Goal: Transaction & Acquisition: Purchase product/service

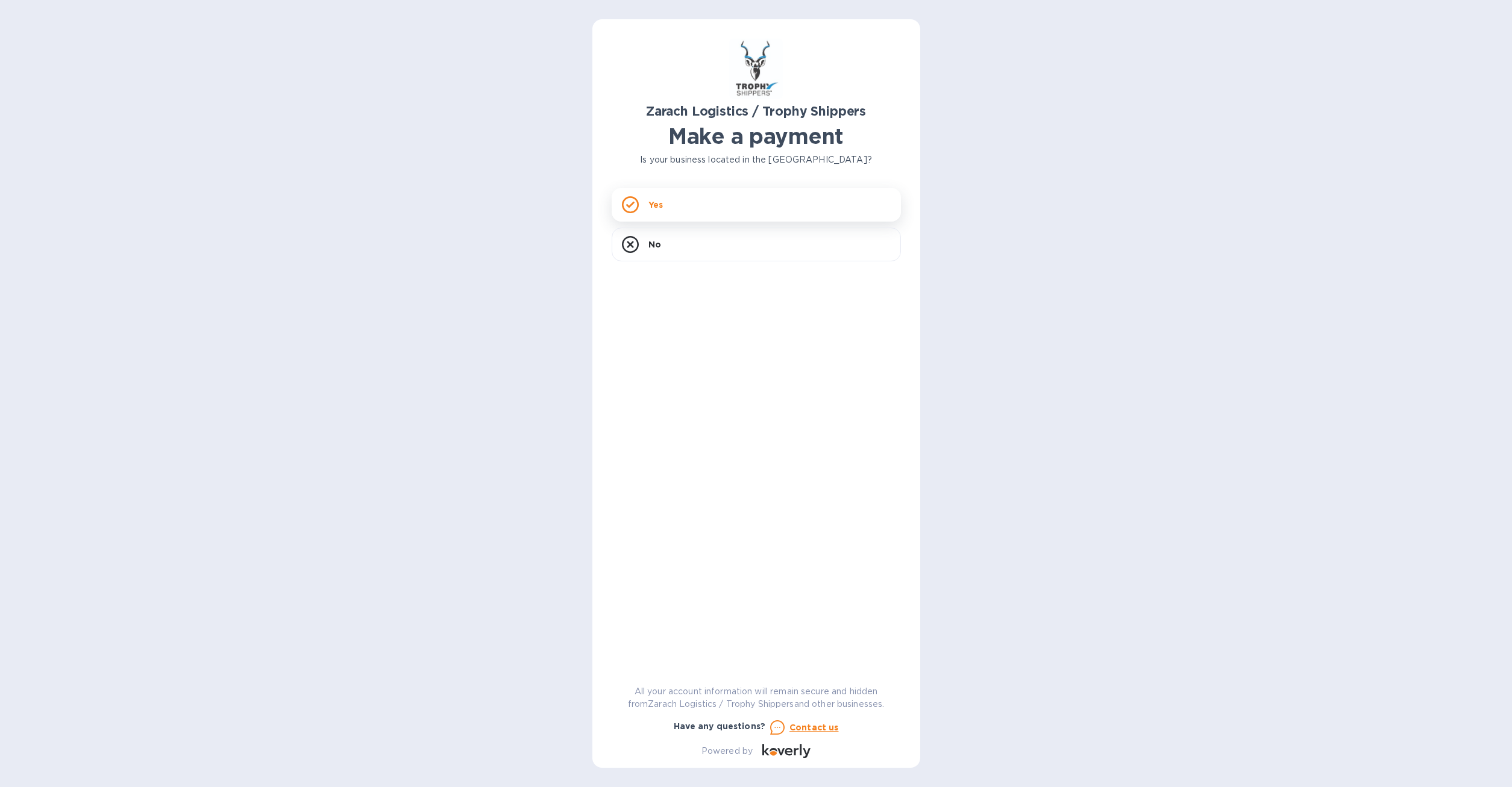
click at [685, 217] on div "Yes" at bounding box center [756, 205] width 289 height 34
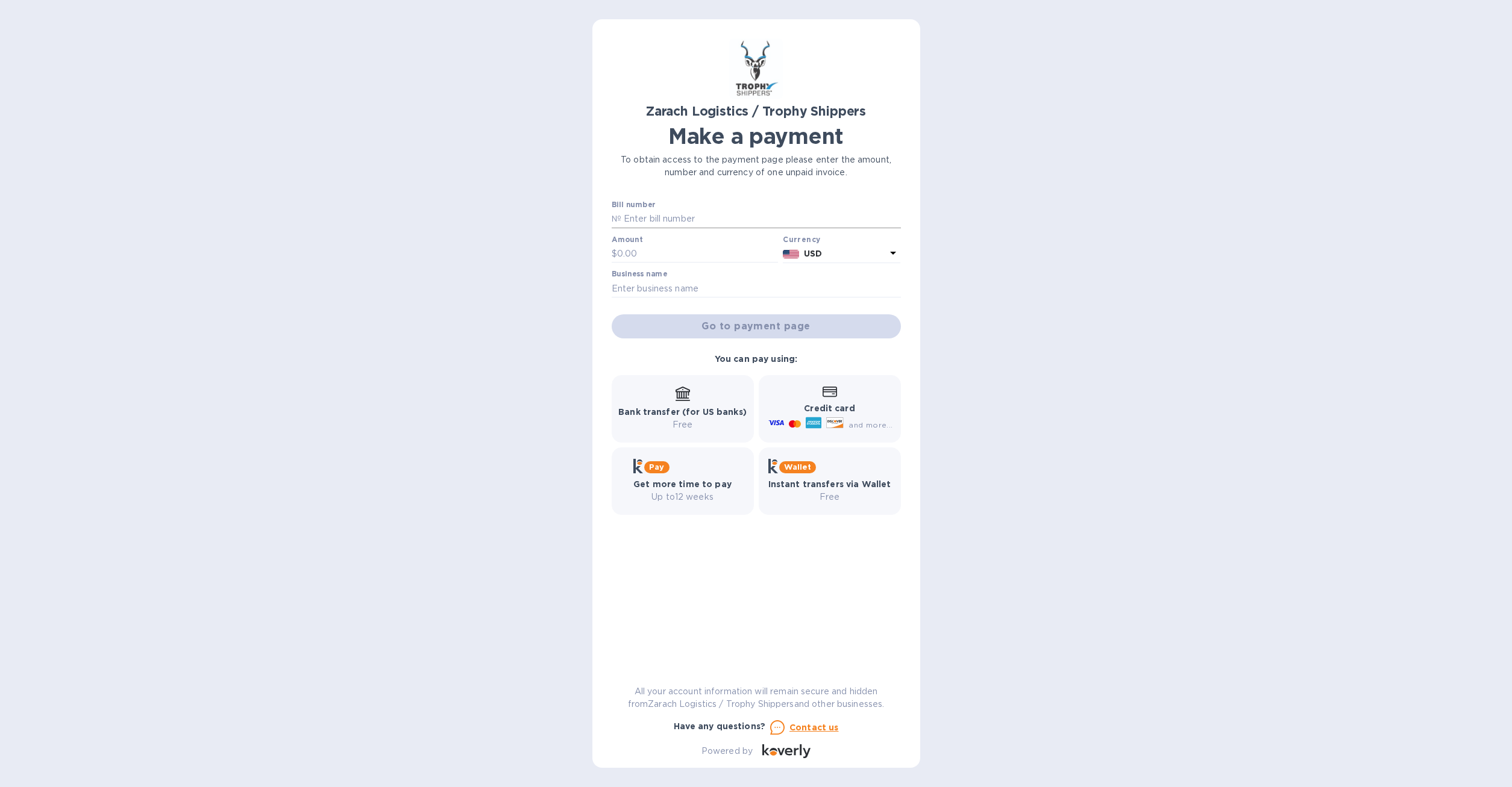
click at [651, 214] on input "text" at bounding box center [760, 219] width 279 height 18
paste input "B00170873"
type input "B00170873"
click at [628, 254] on input "text" at bounding box center [697, 254] width 162 height 18
click at [658, 250] on input "1,572" at bounding box center [697, 254] width 162 height 18
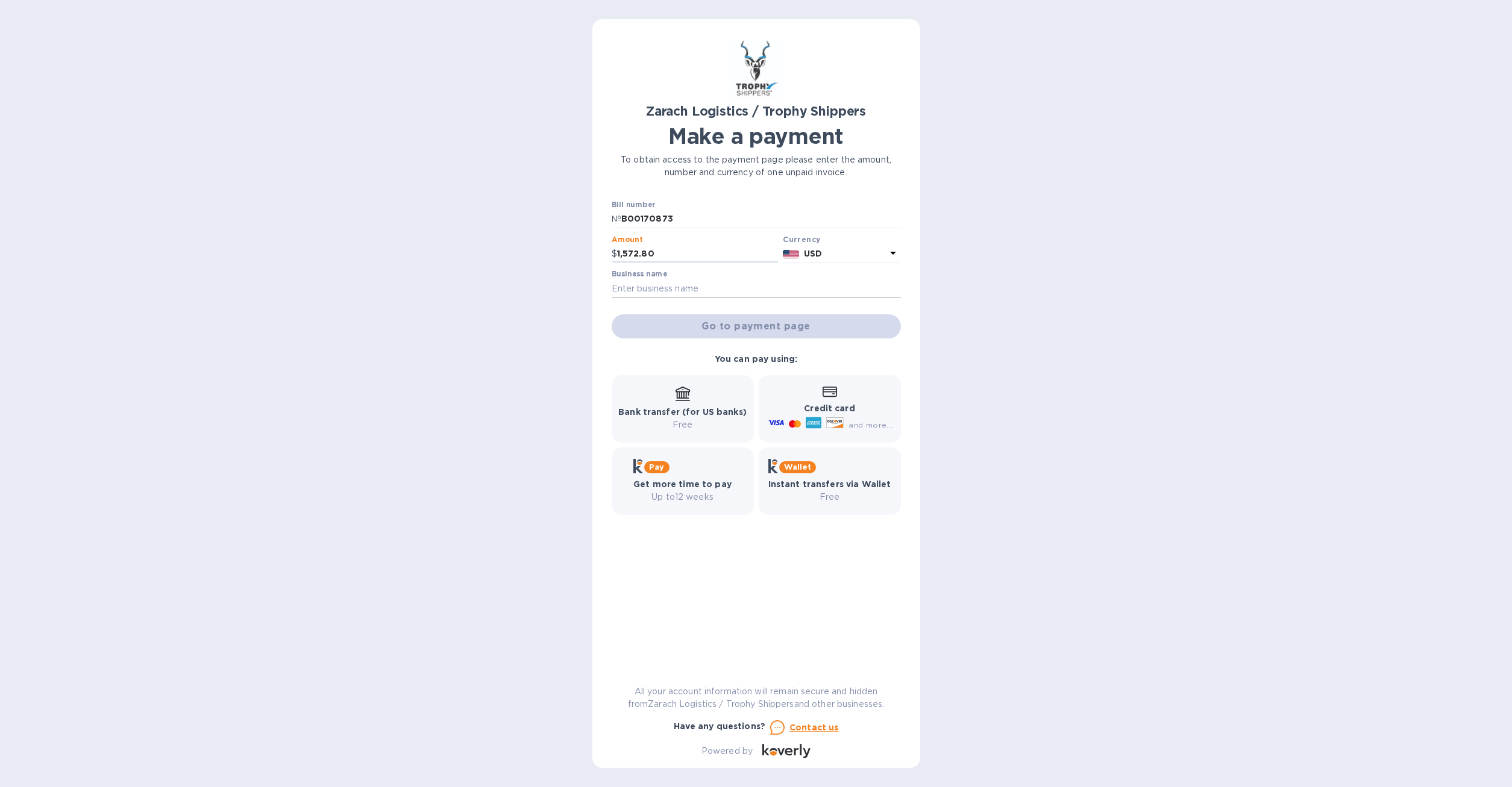
type input "1,572.80"
click at [703, 294] on input "text" at bounding box center [756, 288] width 289 height 18
type input "[PERSON_NAME]"
click at [747, 324] on span "Go to payment page" at bounding box center [756, 327] width 270 height 15
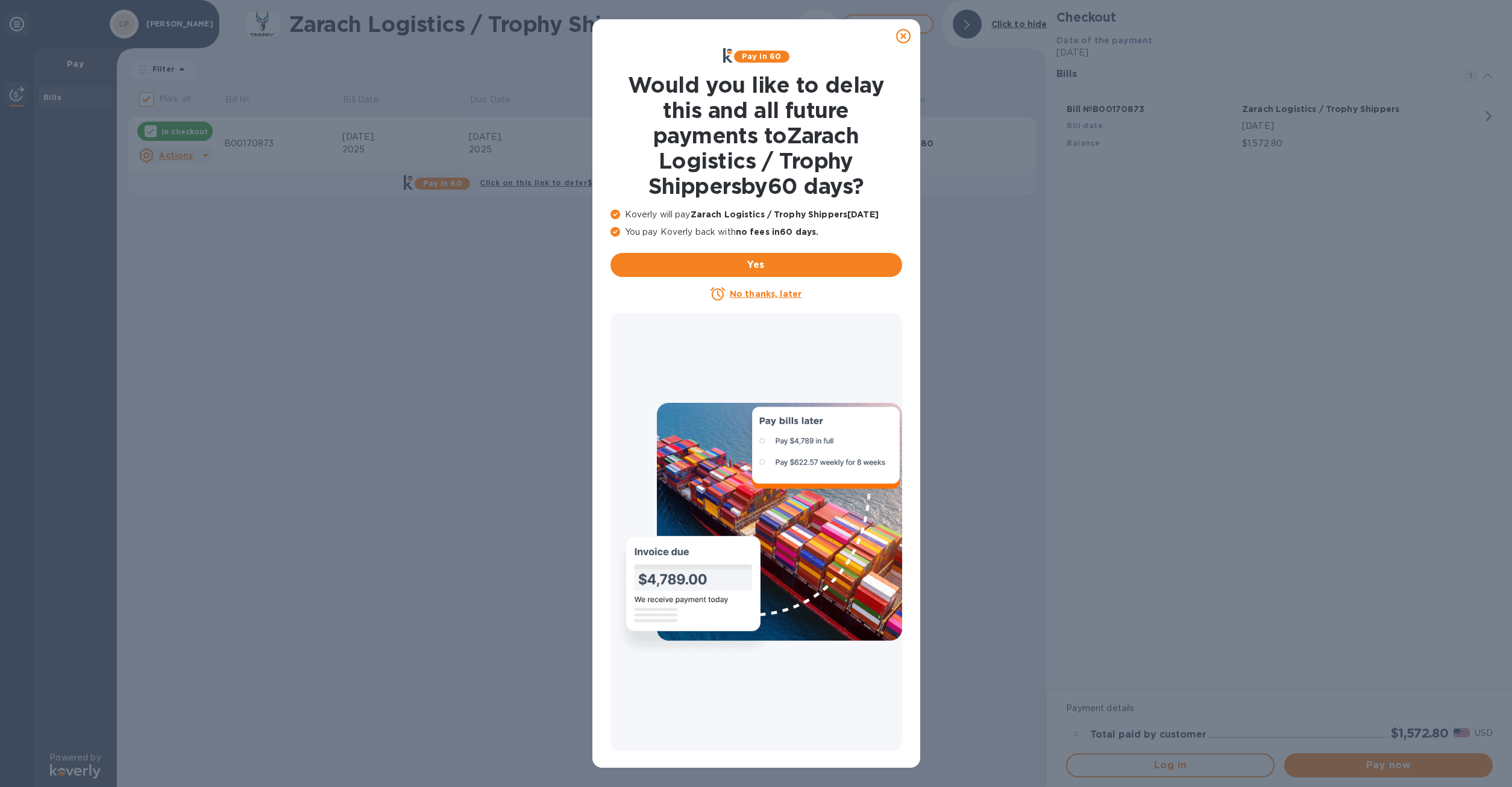
click at [763, 295] on u "No thanks, later" at bounding box center [765, 293] width 72 height 10
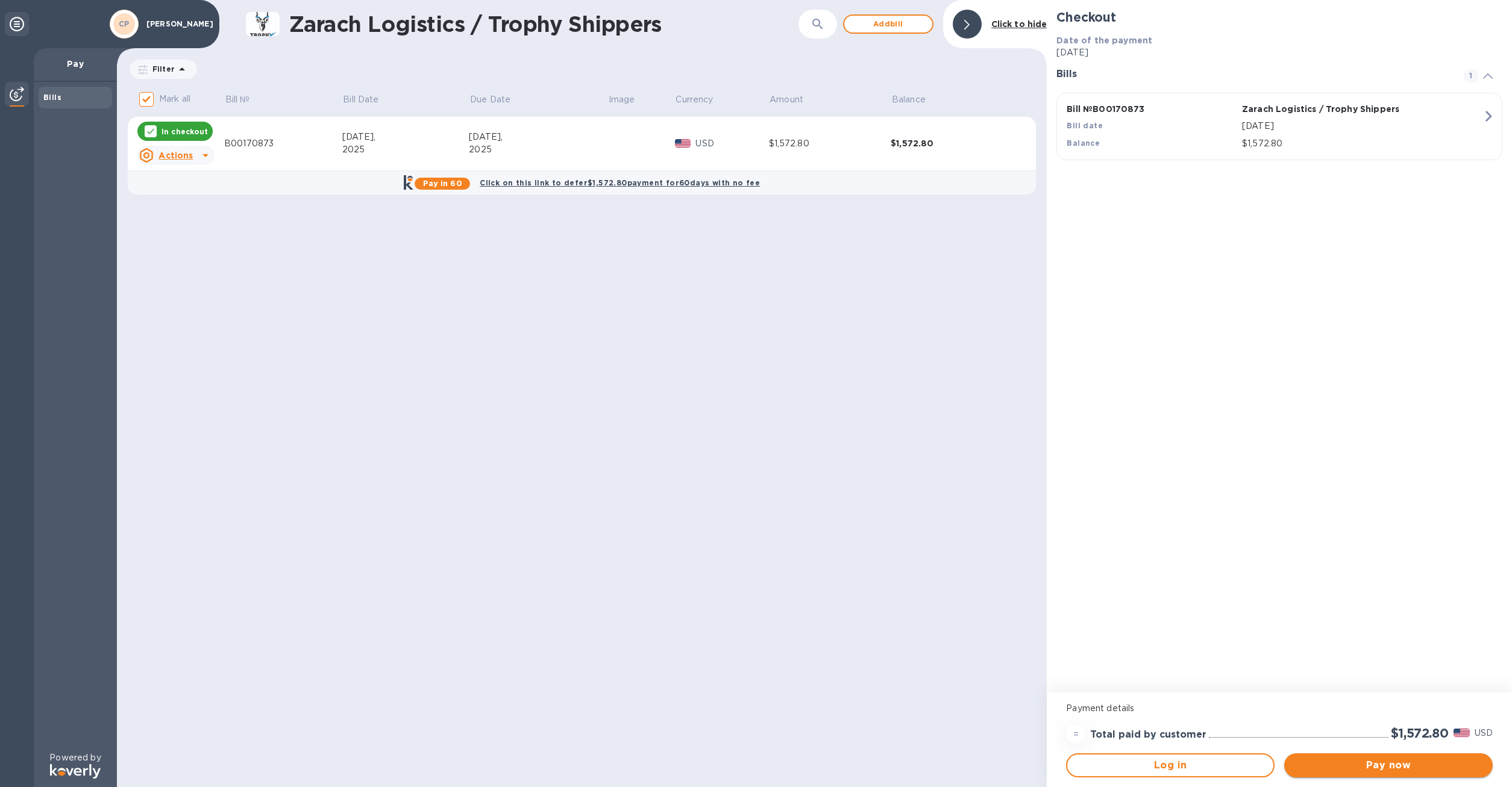
click at [1415, 771] on span "Pay now" at bounding box center [1387, 766] width 189 height 15
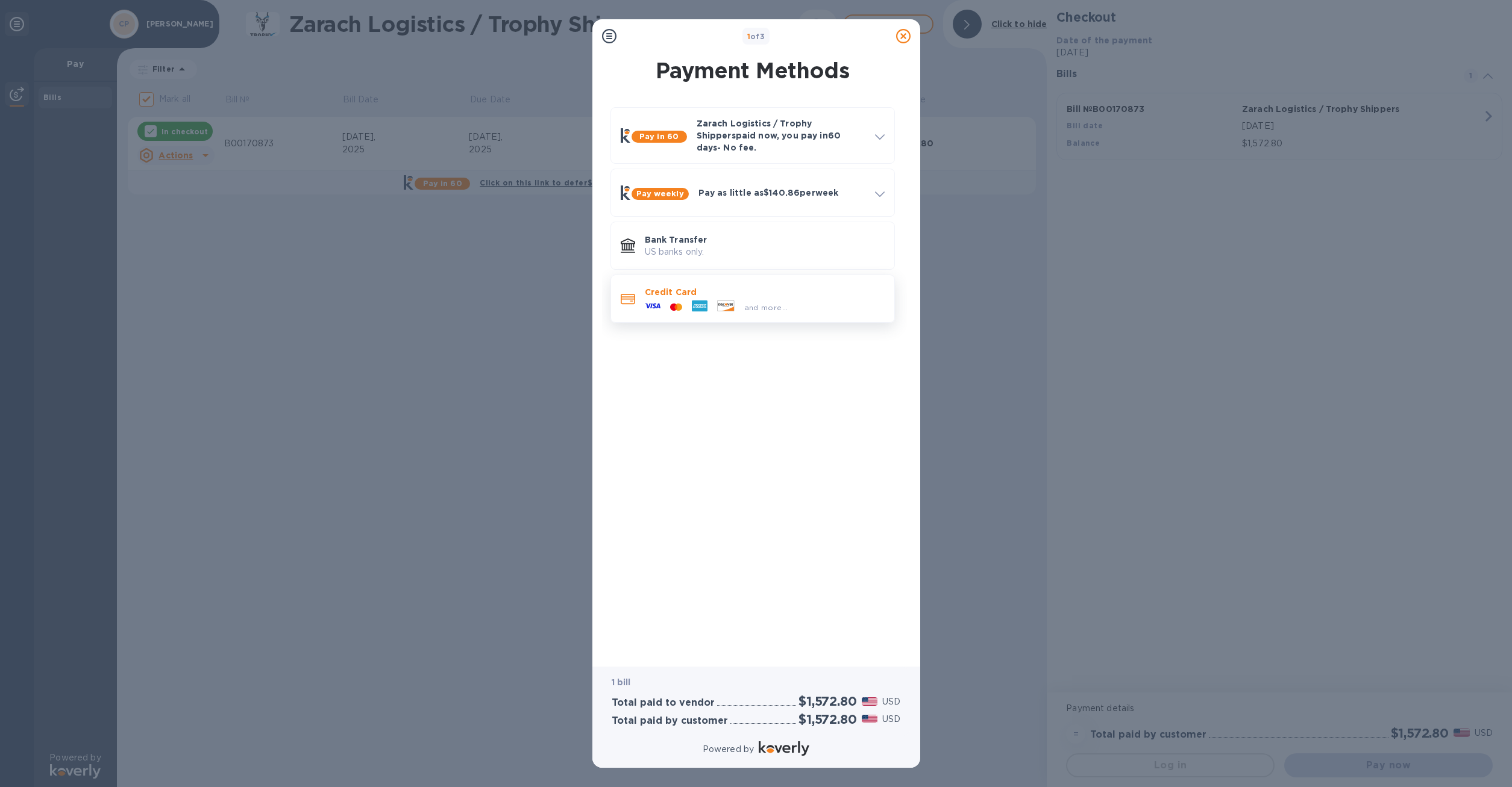
click at [718, 301] on icon at bounding box center [725, 306] width 16 height 10
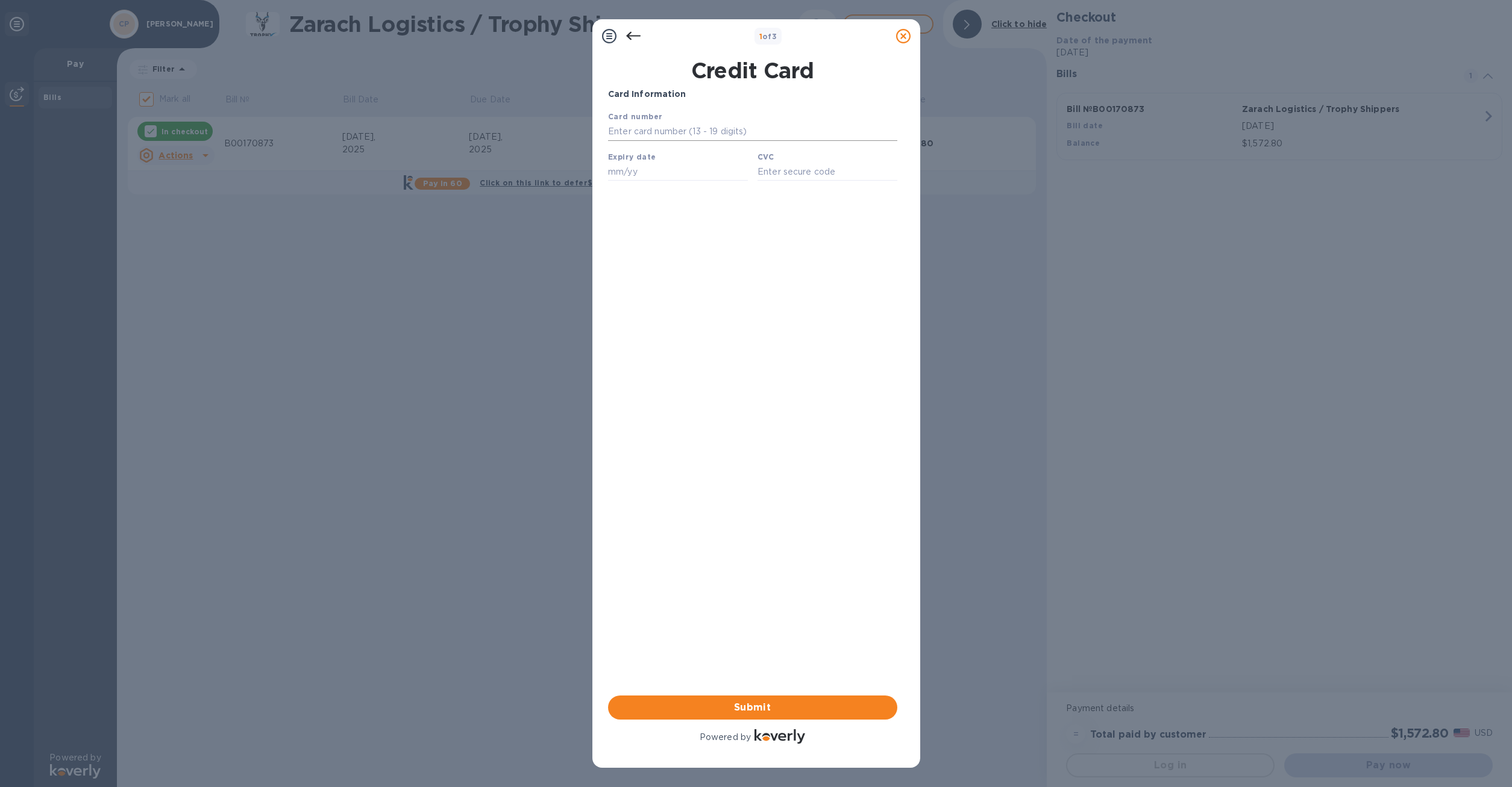
click at [666, 141] on input "text" at bounding box center [752, 132] width 289 height 18
type input "[CREDIT_CARD_NUMBER]"
click at [669, 167] on input "text" at bounding box center [677, 171] width 140 height 18
type input "06/26"
click at [813, 176] on input "text" at bounding box center [826, 171] width 140 height 18
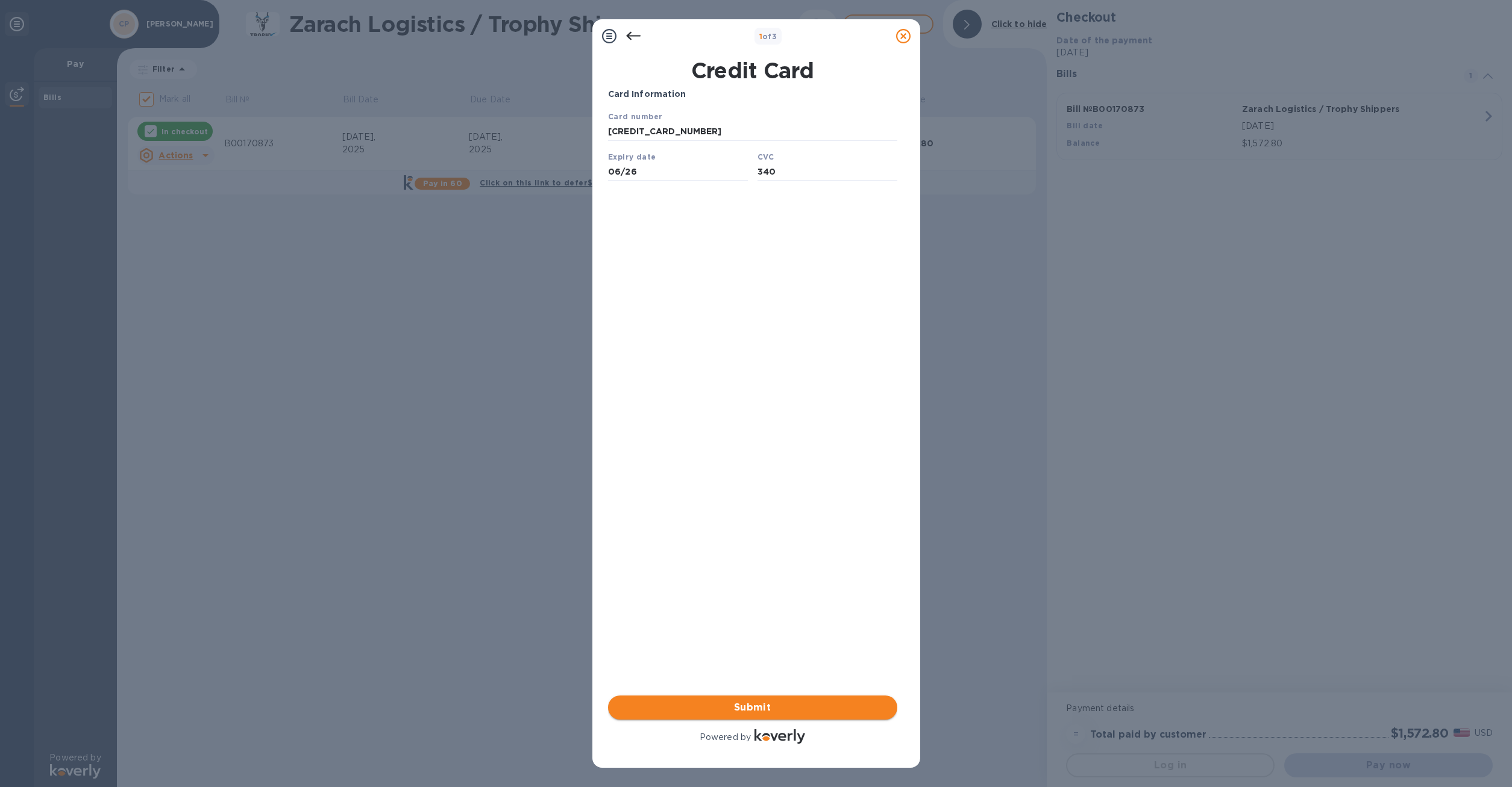
click at [772, 709] on span "Submit" at bounding box center [752, 708] width 270 height 15
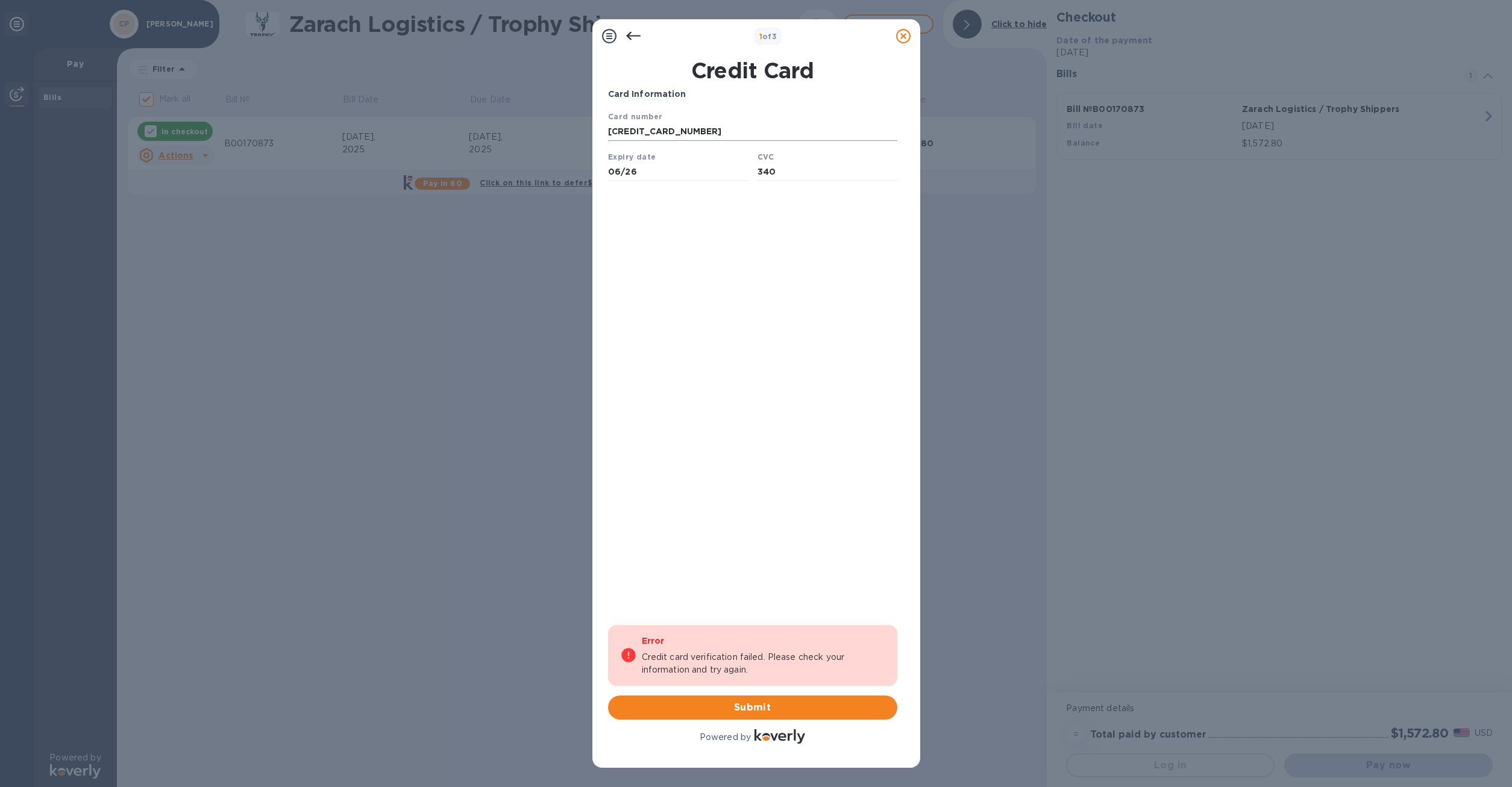
click at [645, 130] on input "[CREDIT_CARD_NUMBER]" at bounding box center [752, 132] width 289 height 18
click at [801, 171] on input "340" at bounding box center [826, 171] width 140 height 18
type input "304"
click at [759, 718] on button "Submit" at bounding box center [752, 708] width 289 height 24
click at [759, 710] on span "Submit" at bounding box center [752, 708] width 270 height 15
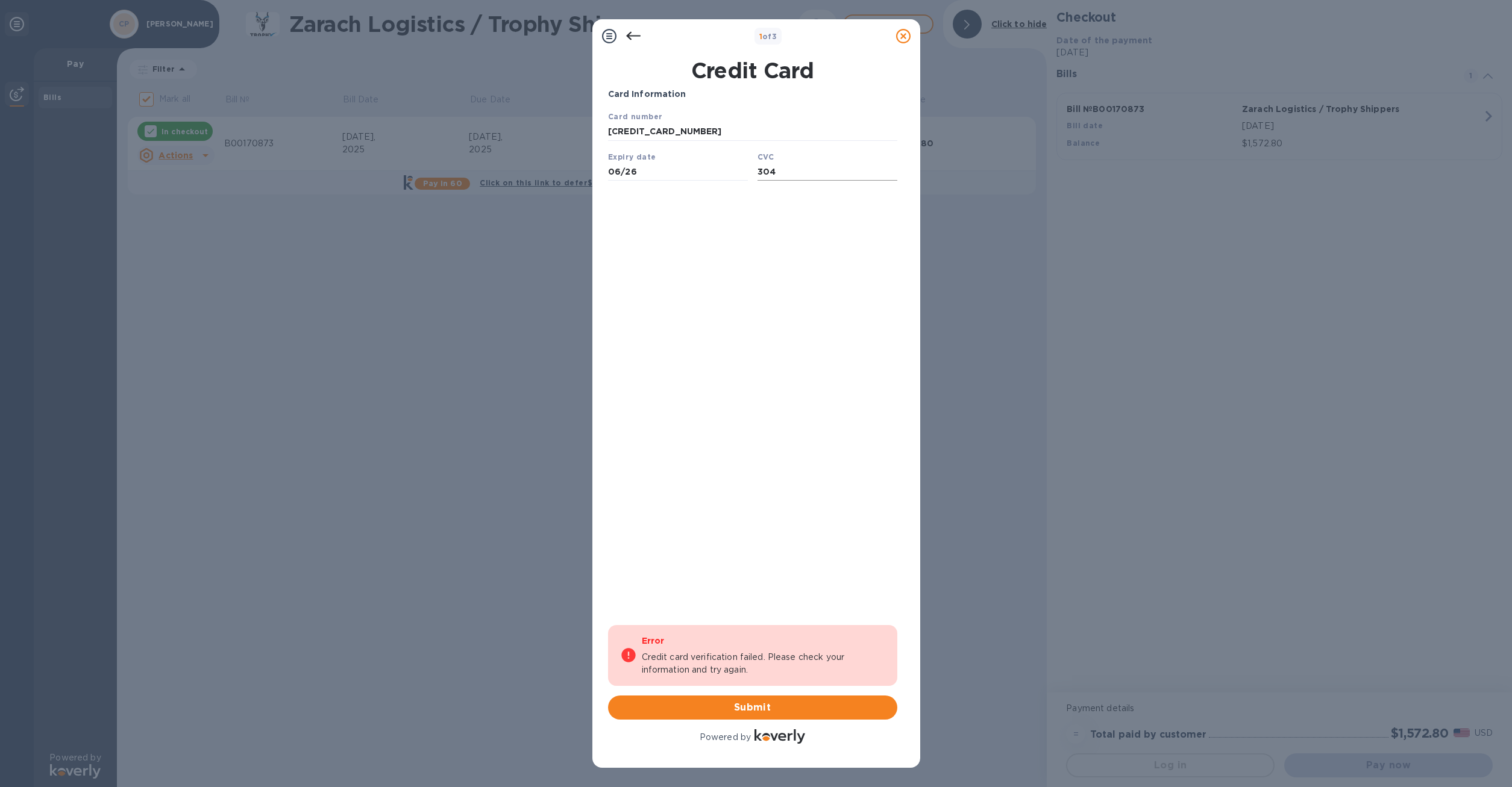
click at [777, 172] on input "304" at bounding box center [826, 171] width 140 height 18
click at [737, 707] on span "Submit" at bounding box center [752, 708] width 270 height 15
click at [627, 39] on icon at bounding box center [634, 36] width 15 height 15
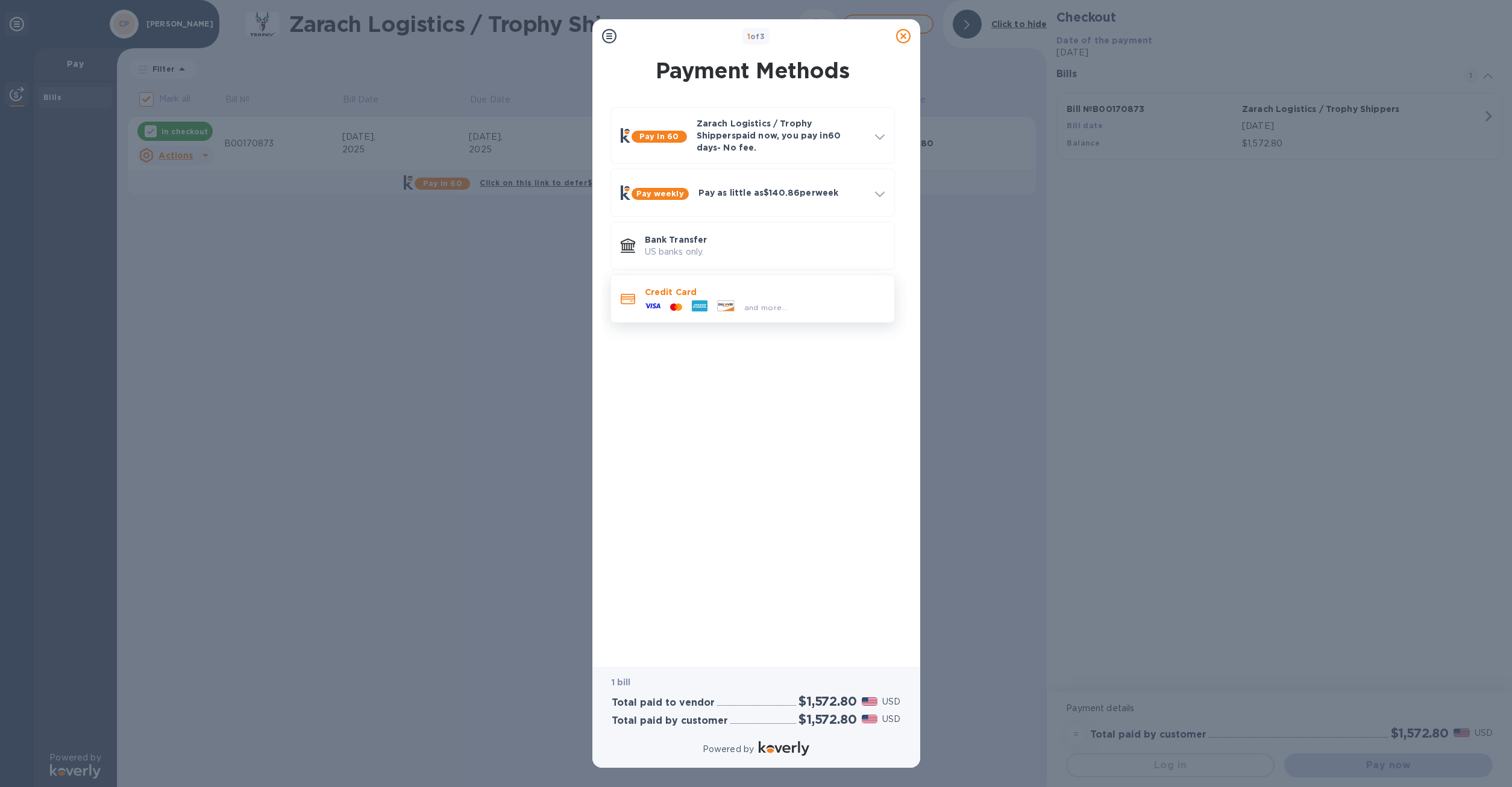
click at [660, 289] on p "Credit Card" at bounding box center [765, 292] width 240 height 12
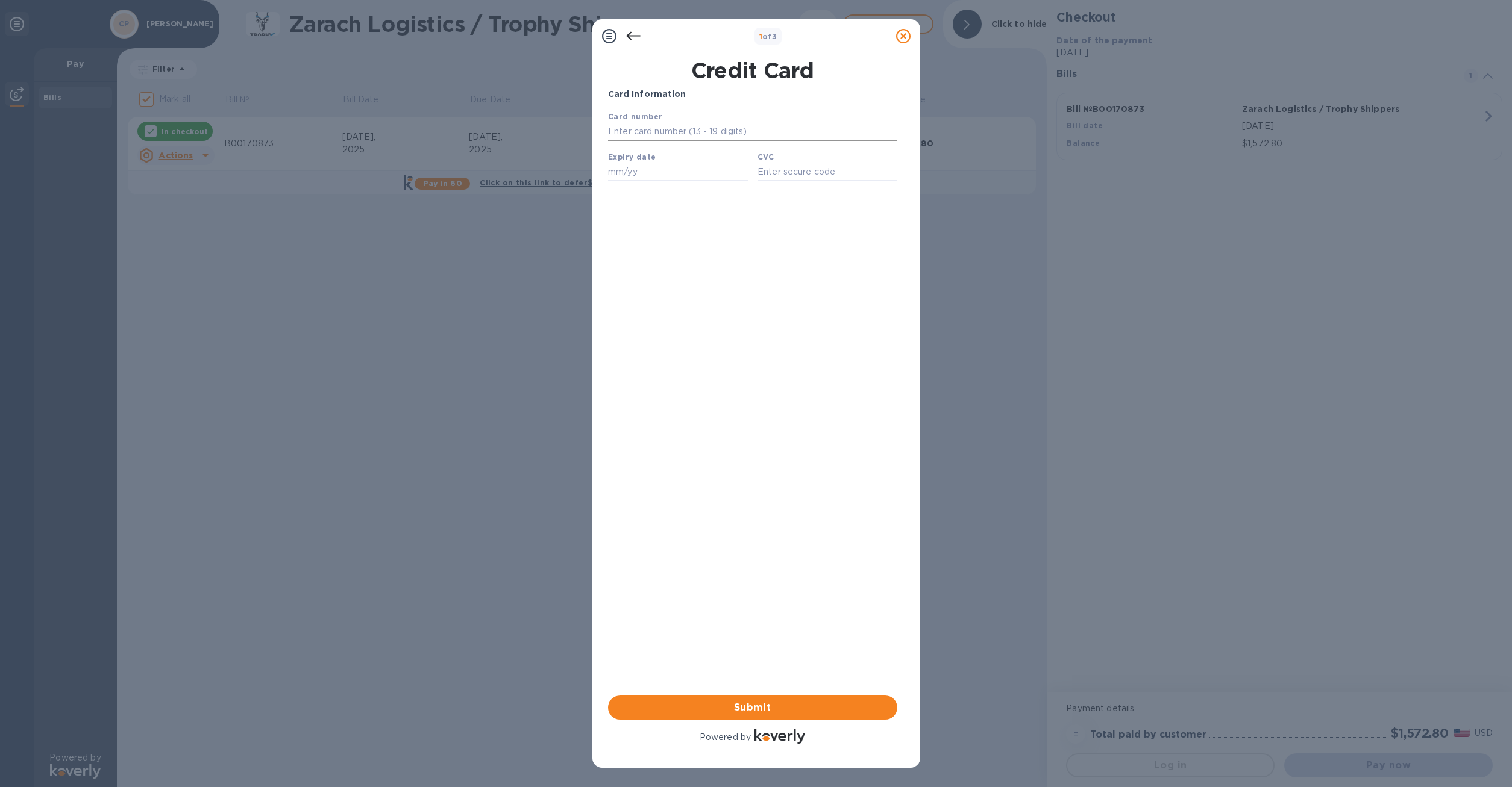
click at [651, 141] on input "text" at bounding box center [752, 132] width 289 height 18
type input "[CREDIT_CARD_NUMBER]"
click at [634, 179] on input "text" at bounding box center [677, 171] width 140 height 18
type input "06/26"
click at [800, 171] on input "text" at bounding box center [826, 171] width 140 height 18
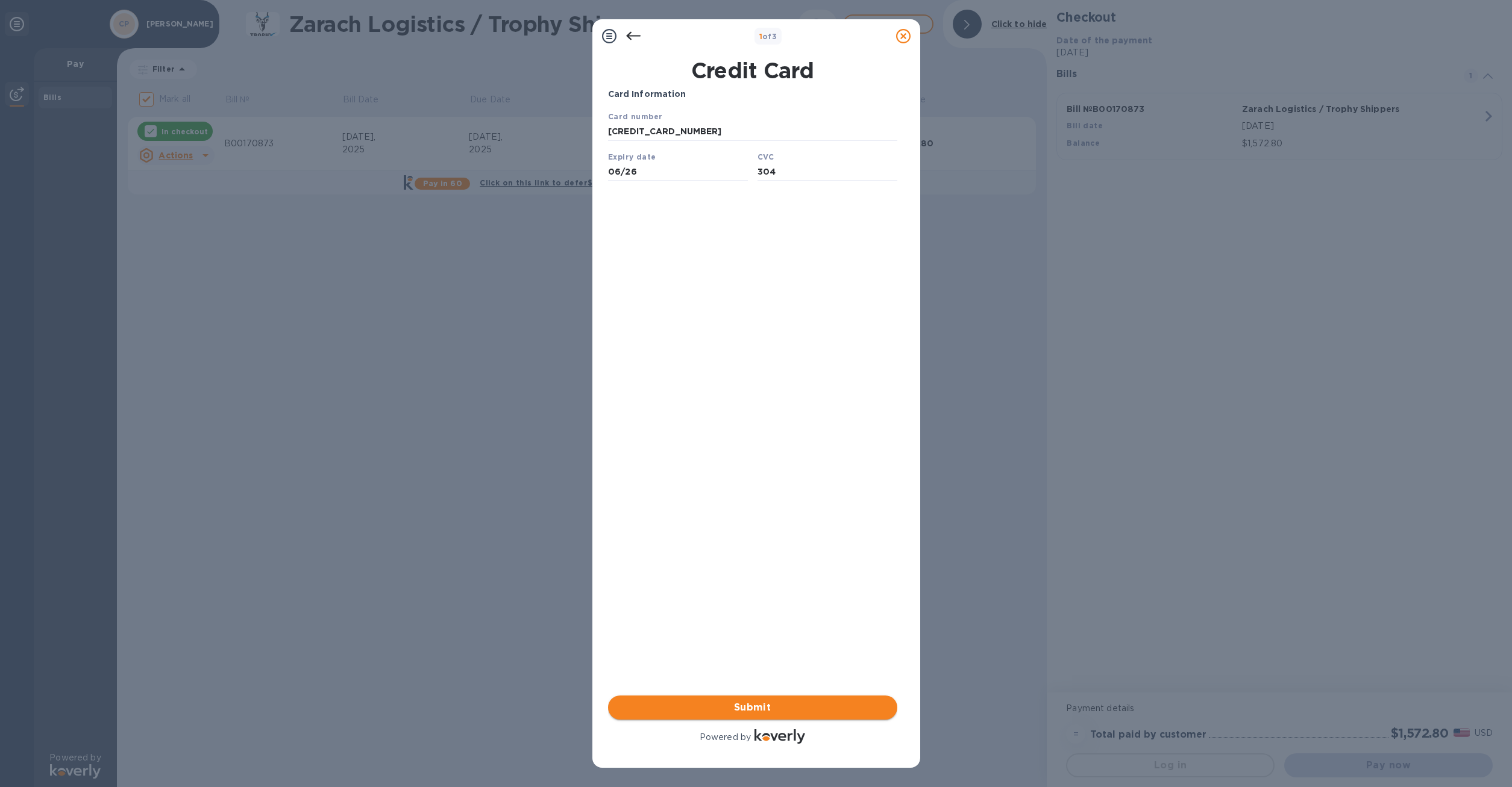
type input "304"
click at [755, 708] on span "Submit" at bounding box center [752, 708] width 270 height 15
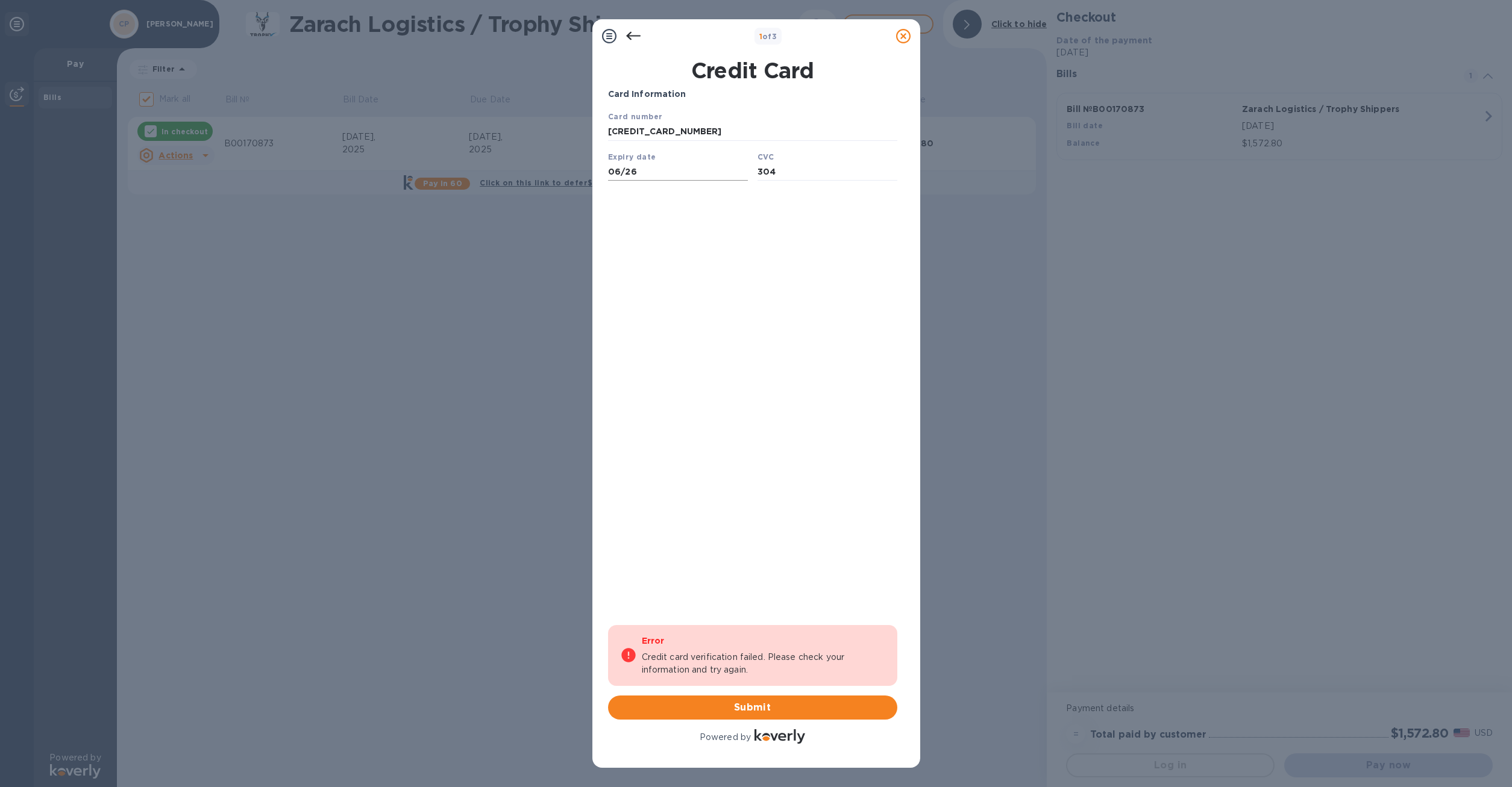
click at [633, 177] on input "06/26" at bounding box center [677, 171] width 140 height 18
drag, startPoint x: 637, startPoint y: 175, endPoint x: 529, endPoint y: 178, distance: 108.0
click at [607, 178] on input "06/26" at bounding box center [677, 171] width 140 height 18
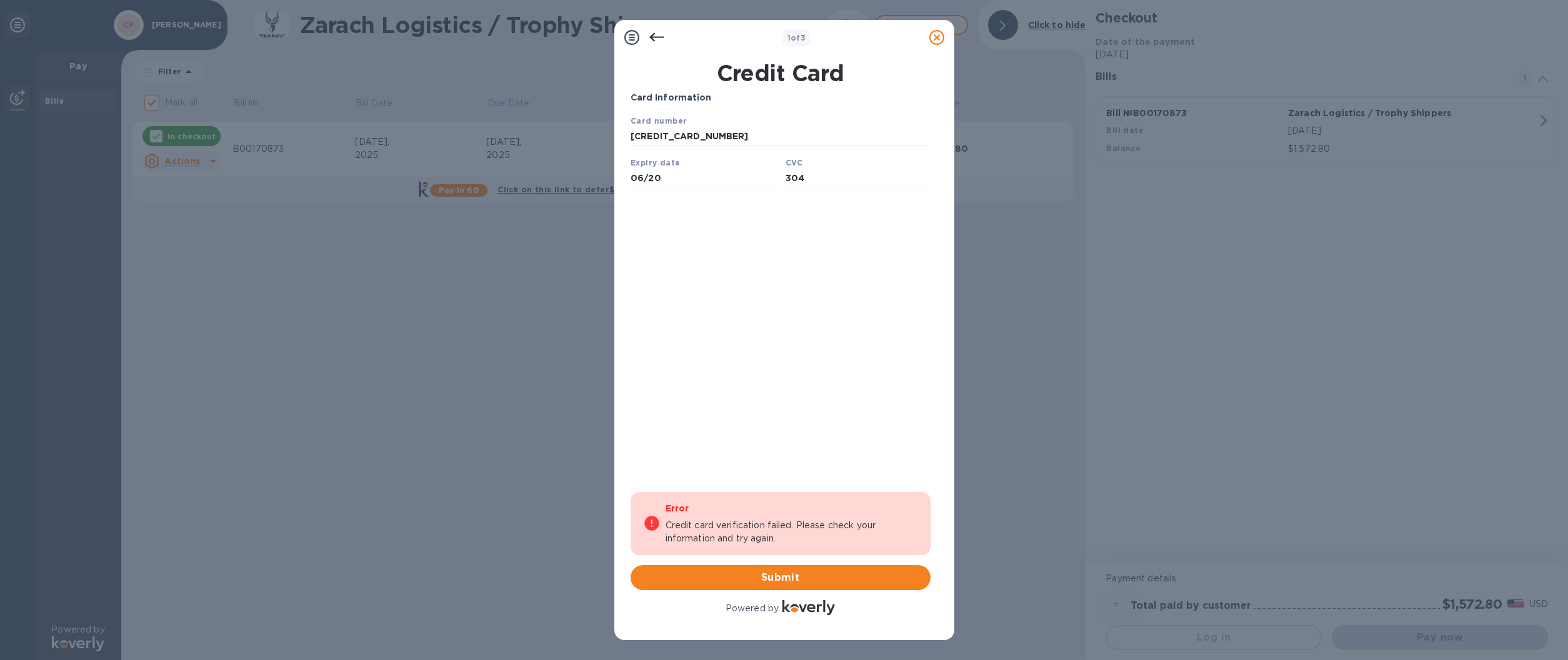
type input "06/20"
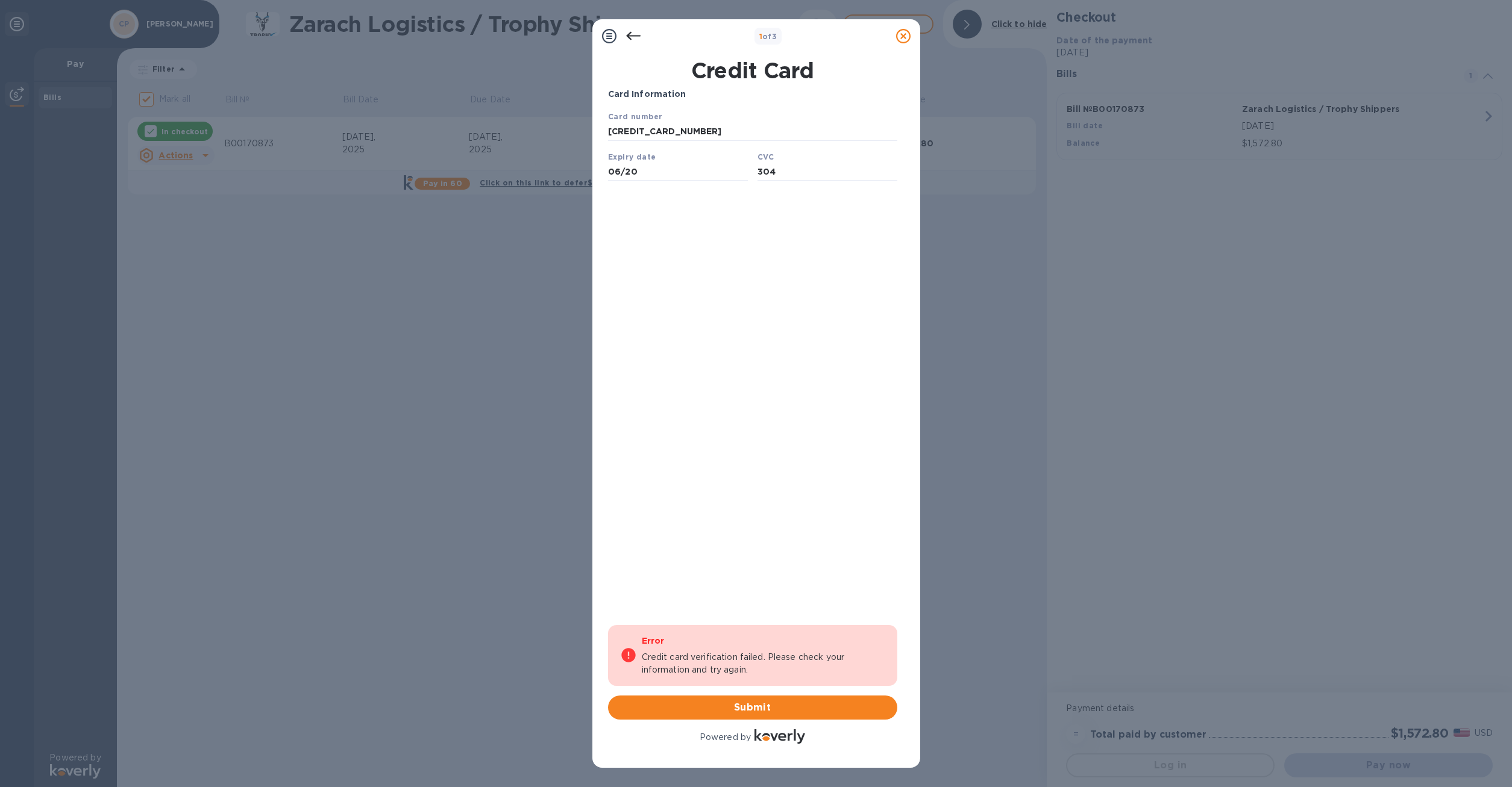
click at [898, 38] on icon at bounding box center [903, 36] width 15 height 15
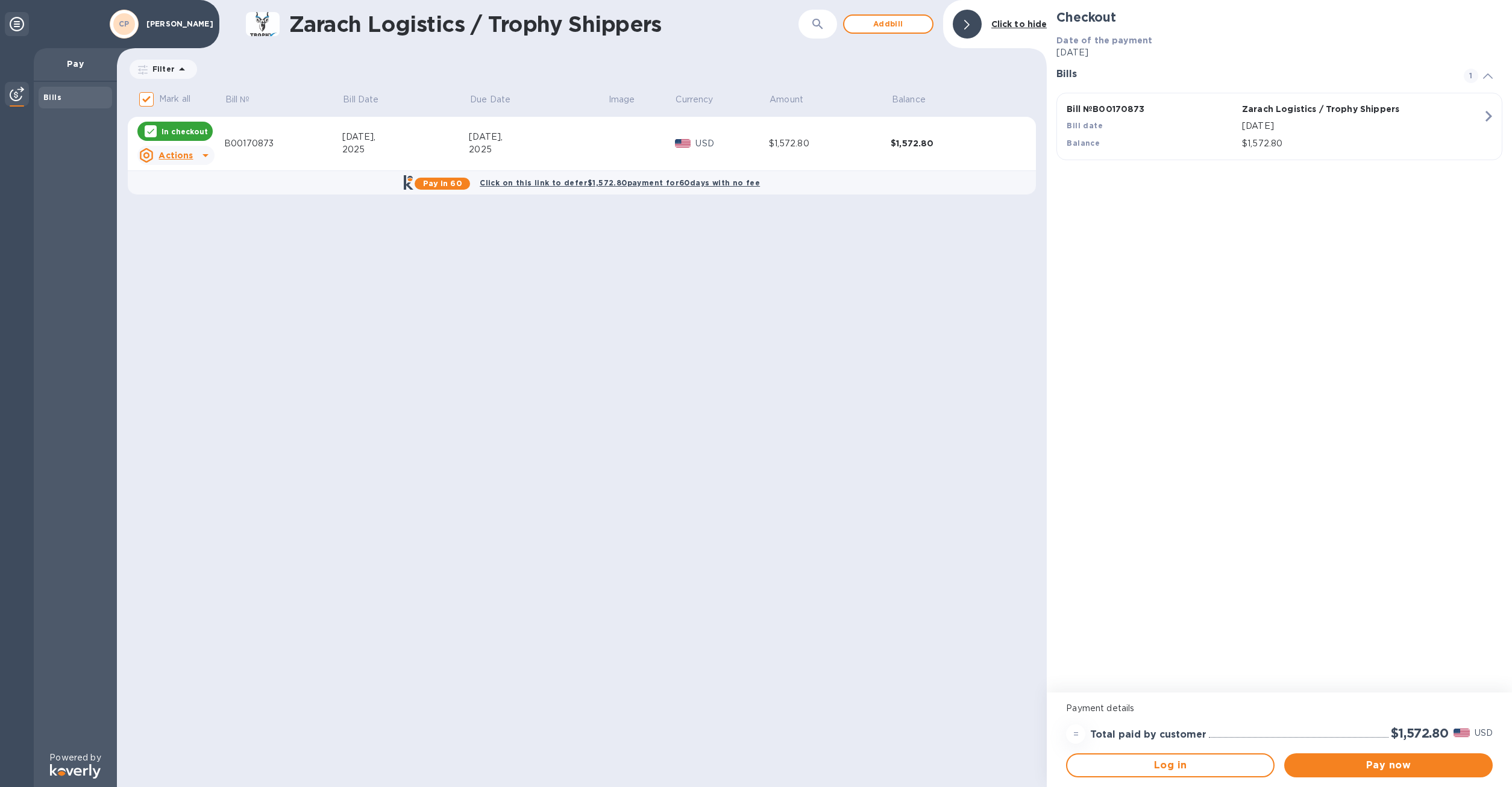
click at [497, 350] on div "Zarach Logistics / Trophy Shippers ​ Add [PERSON_NAME] to hide Filter Amount Ma…" at bounding box center [582, 394] width 929 height 787
click at [1396, 765] on span "Pay now" at bounding box center [1387, 766] width 189 height 15
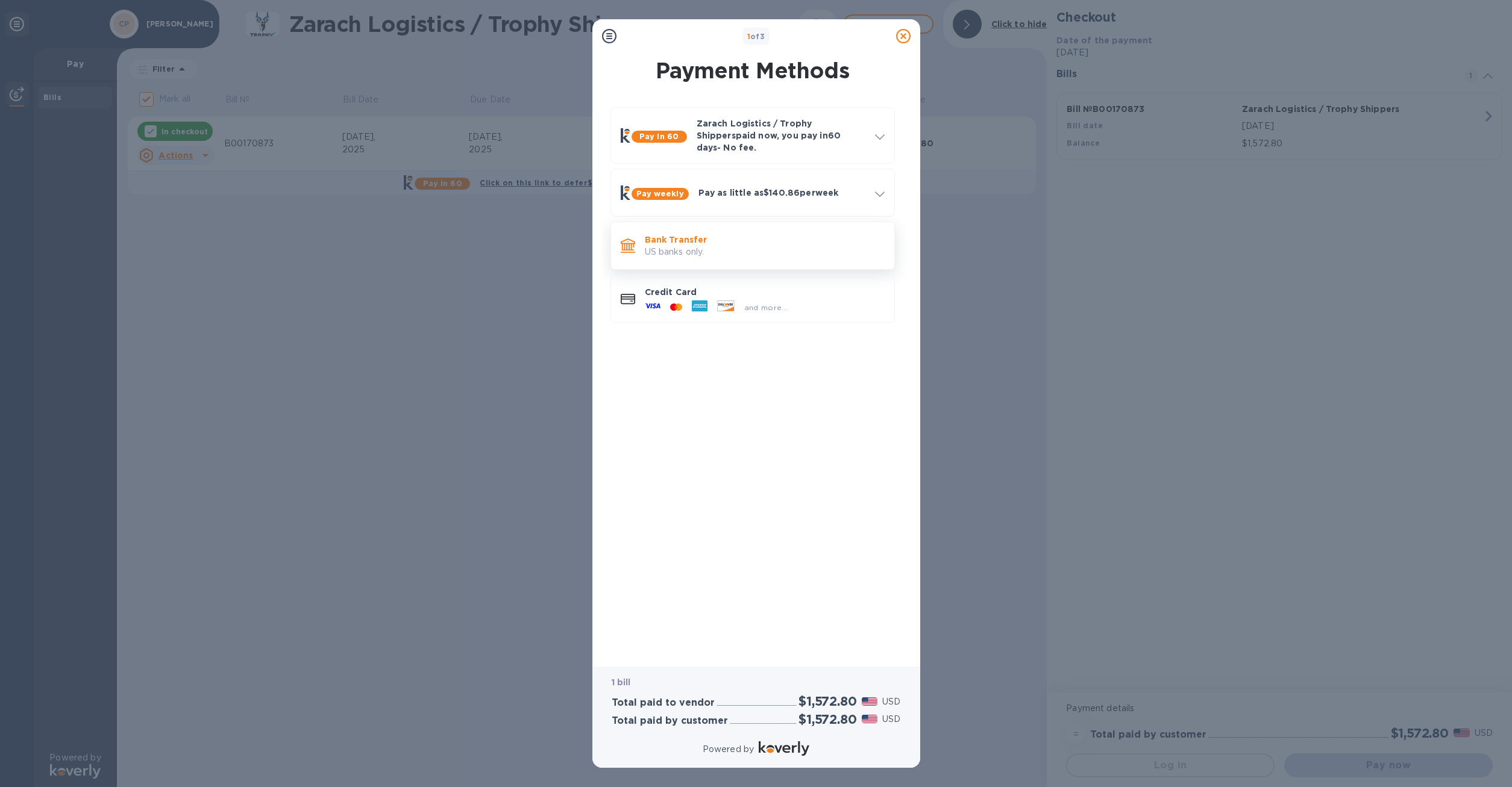
click at [718, 229] on div "Bank Transfer US banks only." at bounding box center [764, 246] width 250 height 34
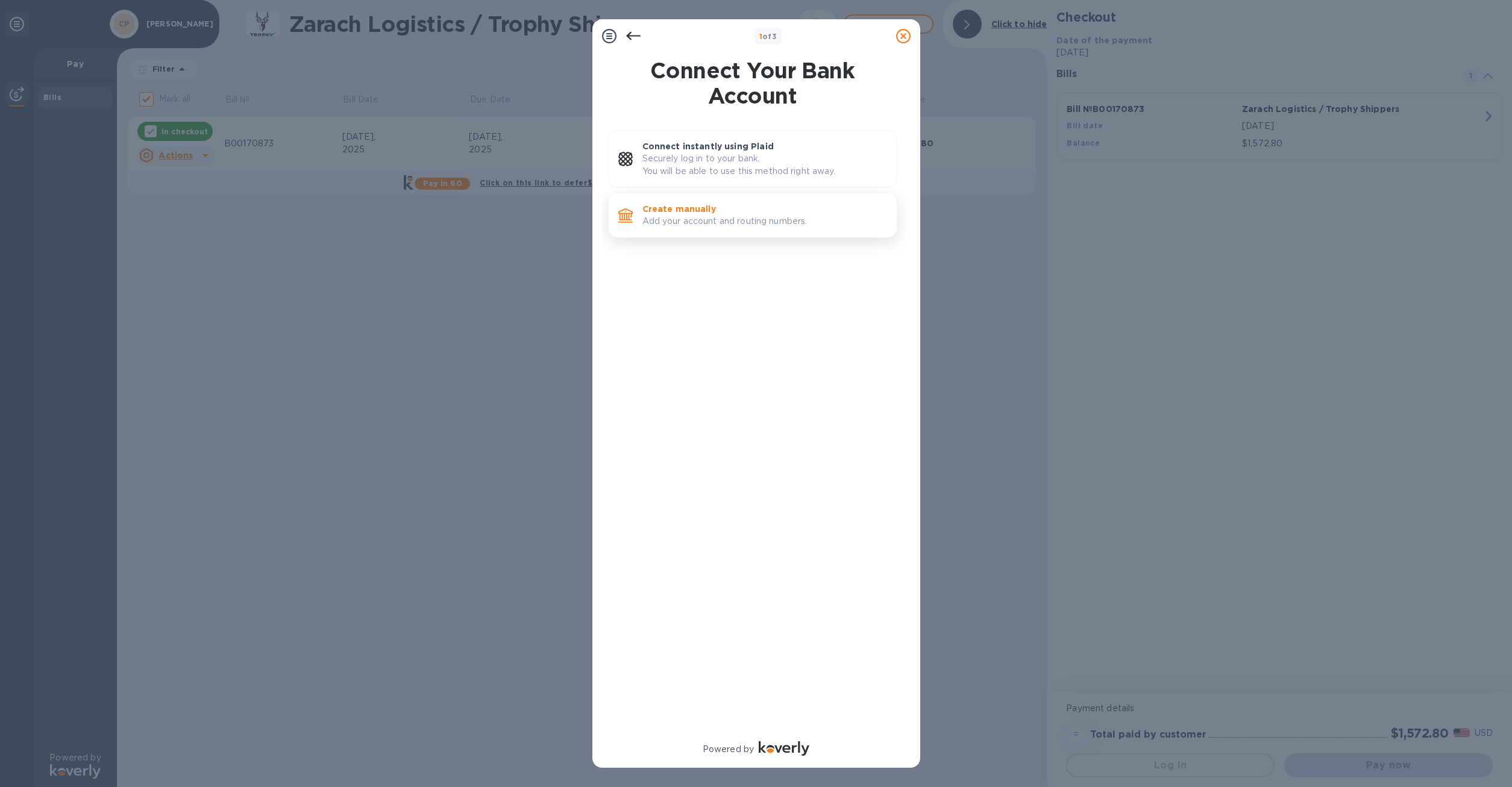
click at [697, 215] on p "Create manually" at bounding box center [765, 209] width 245 height 12
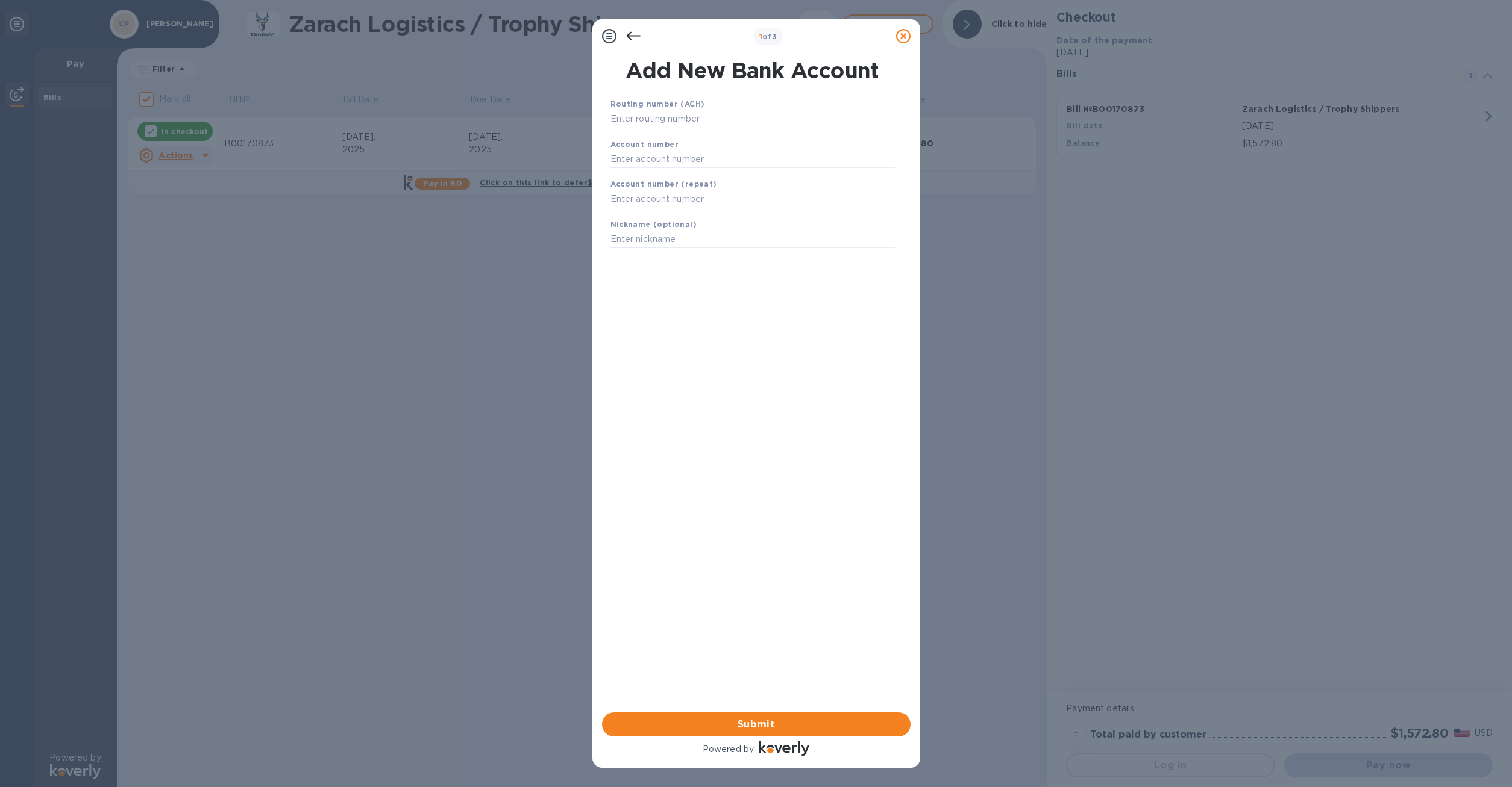
click at [657, 116] on input "text" at bounding box center [752, 119] width 285 height 18
type input "256074974"
click at [650, 173] on input "text" at bounding box center [752, 174] width 285 height 18
type input "7085682909"
click at [689, 211] on input "text" at bounding box center [752, 214] width 285 height 18
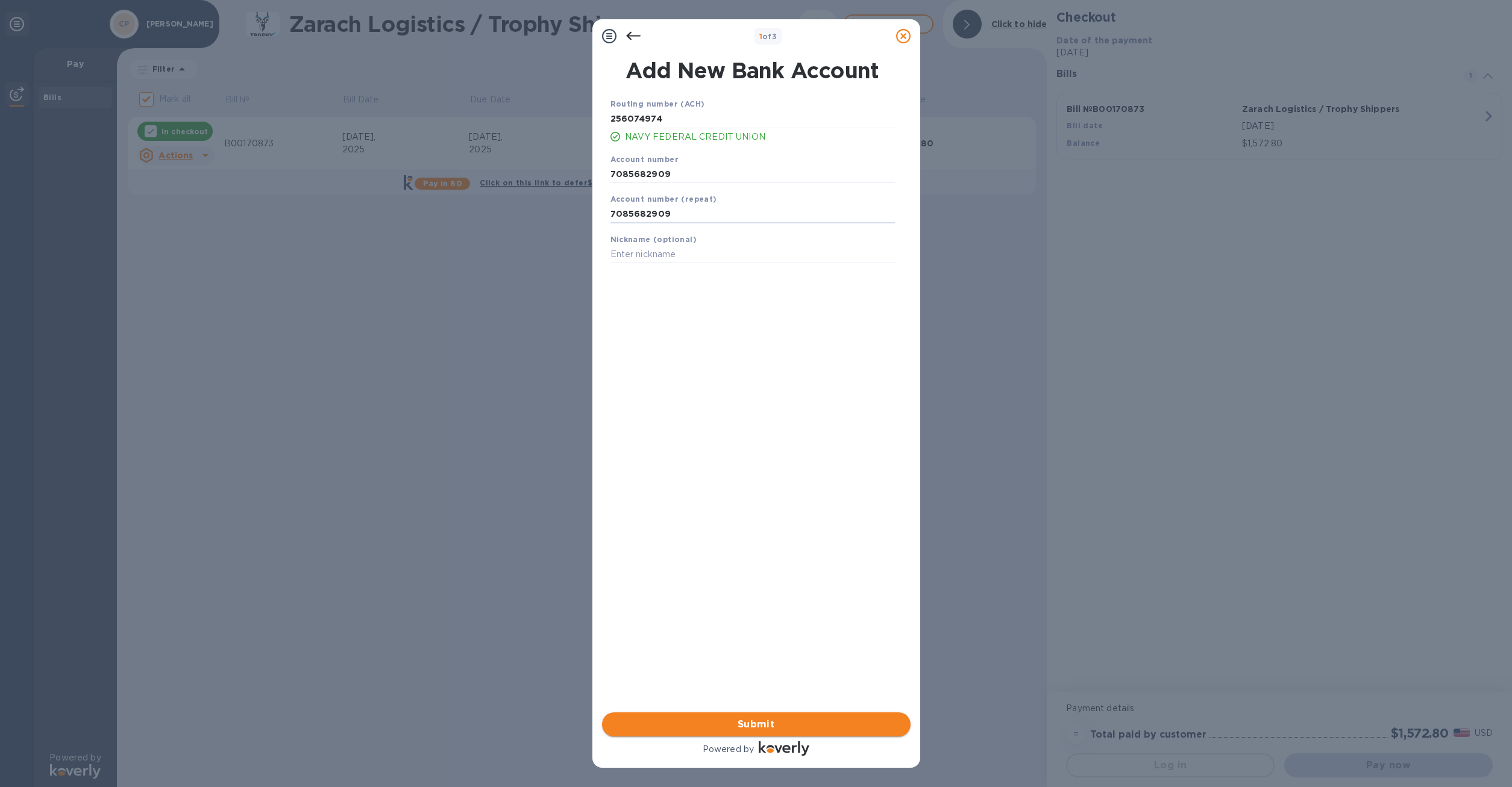
type input "7085682909"
click at [772, 724] on span "Submit" at bounding box center [756, 725] width 289 height 15
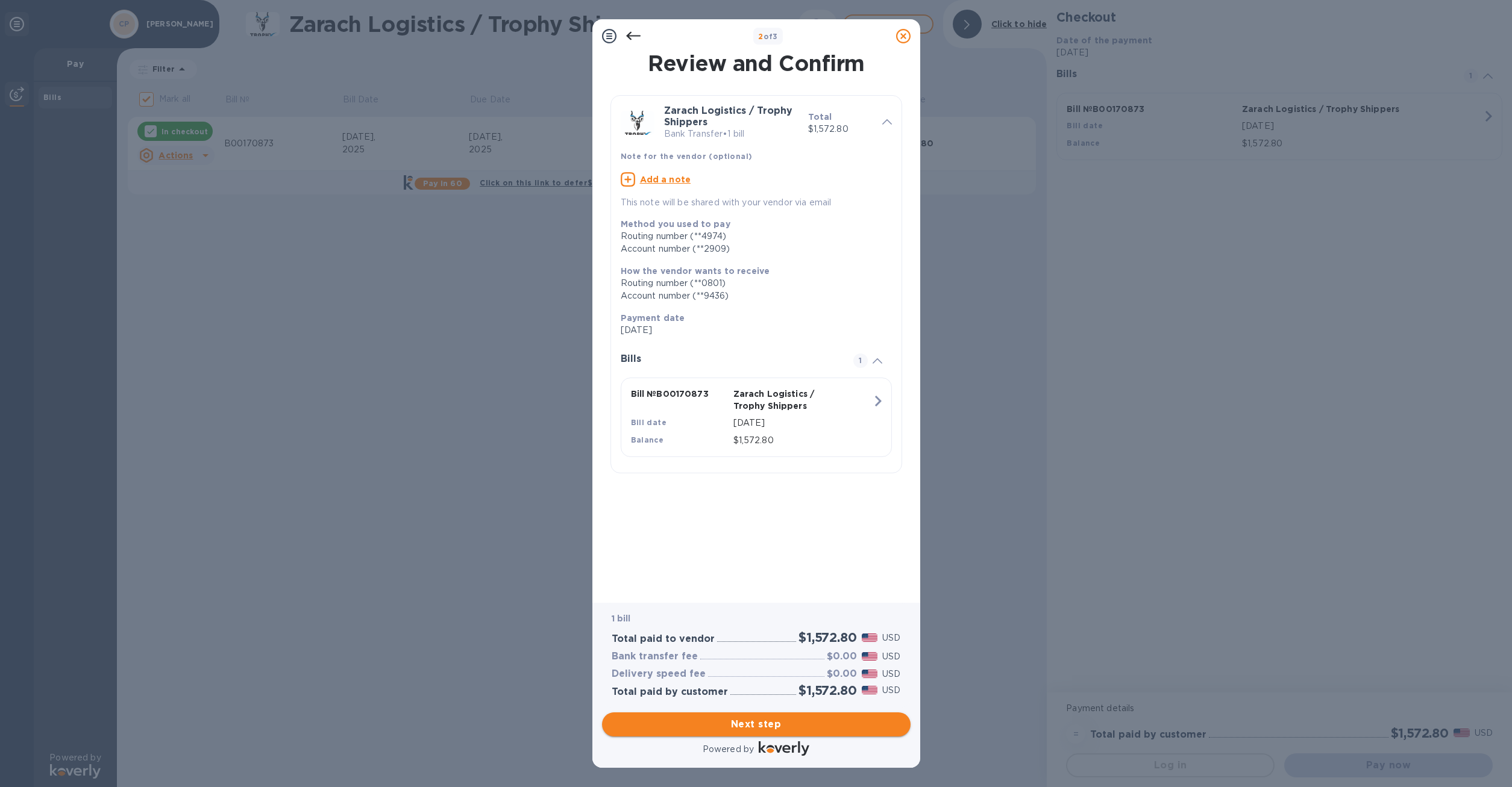
click at [750, 717] on span "Next step" at bounding box center [756, 725] width 289 height 15
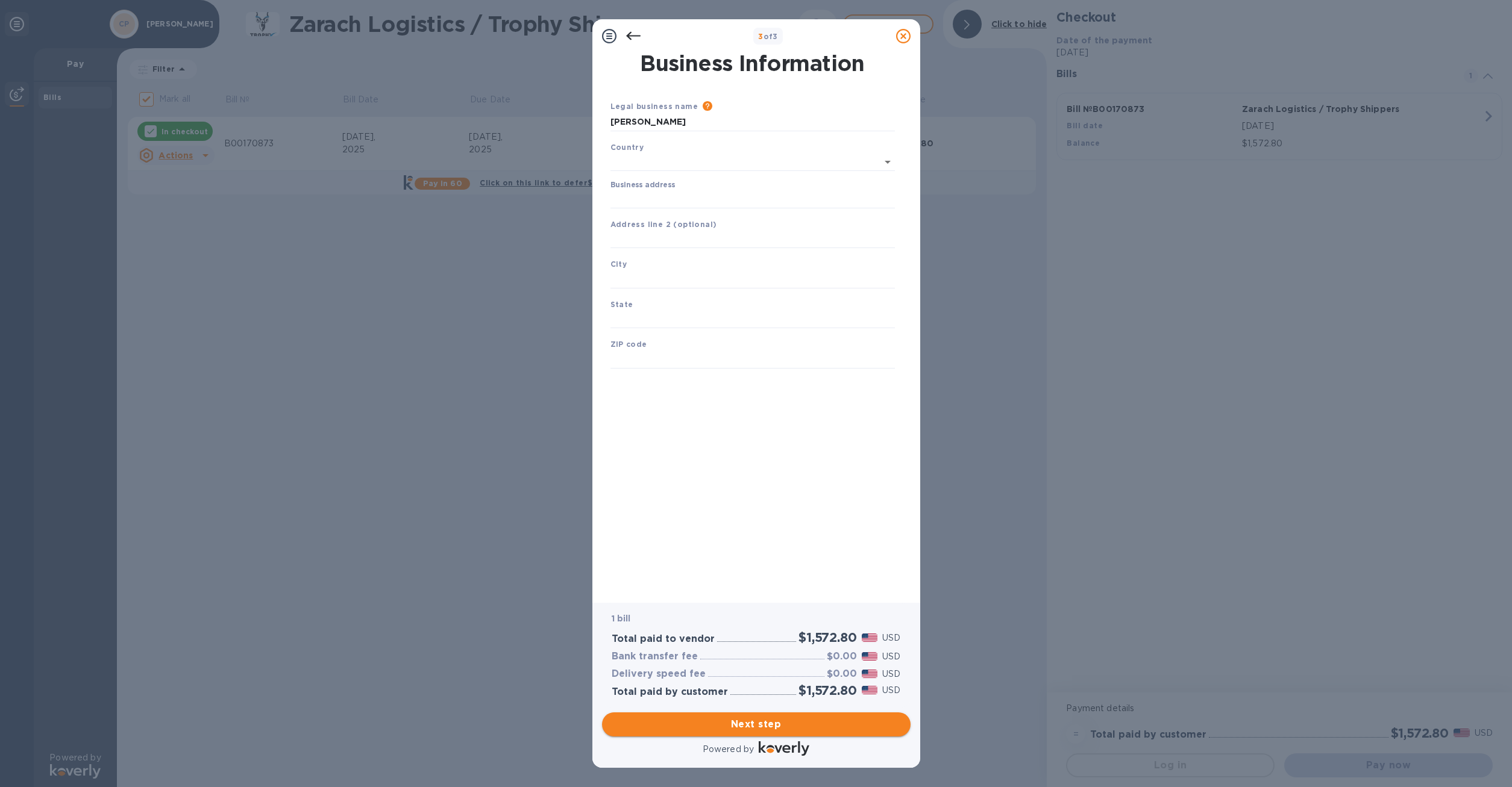
type input "[GEOGRAPHIC_DATA]"
click at [647, 190] on input "Business address" at bounding box center [752, 197] width 285 height 18
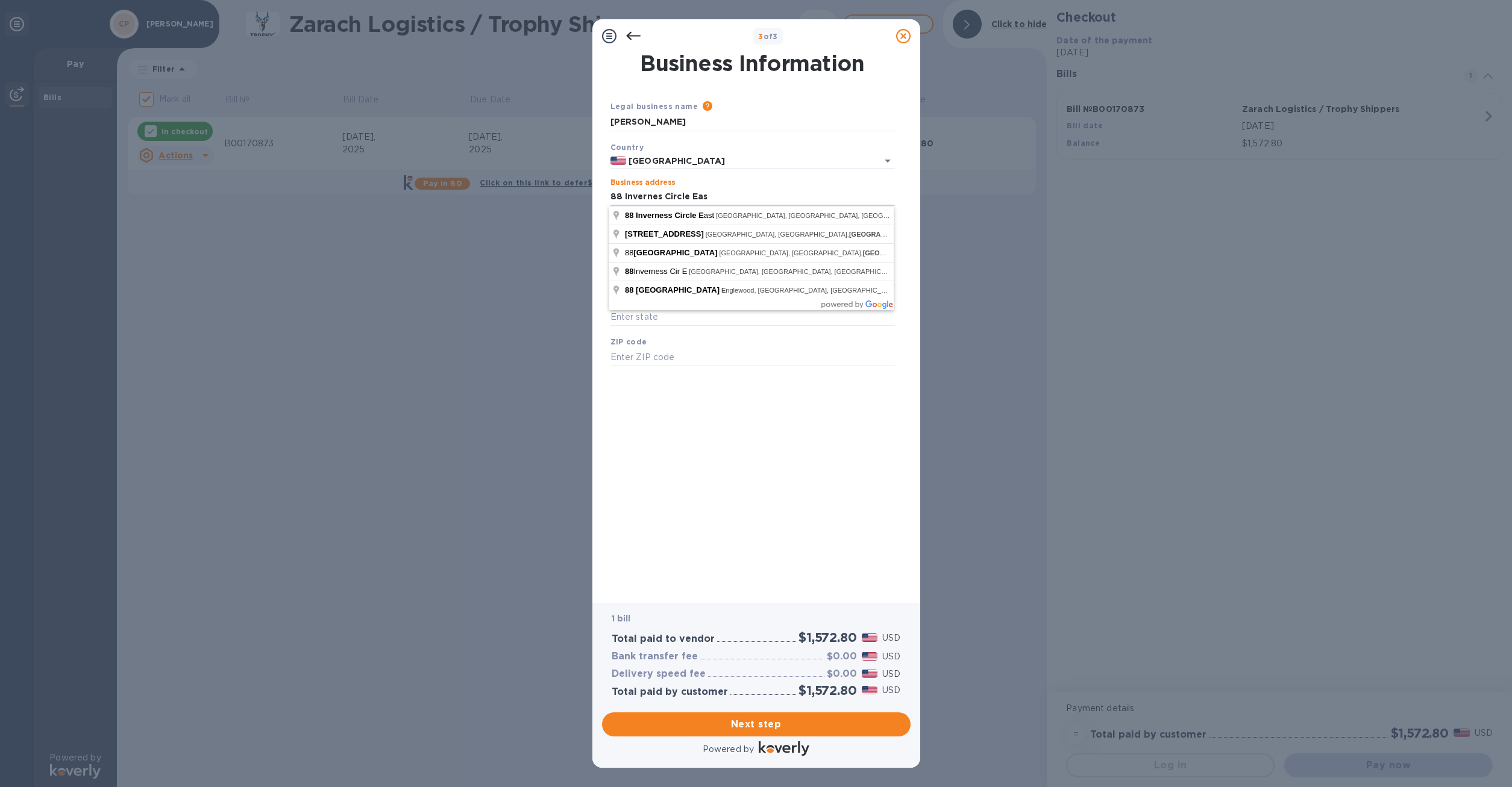
type input "88 Invernes [GEOGRAPHIC_DATA]"
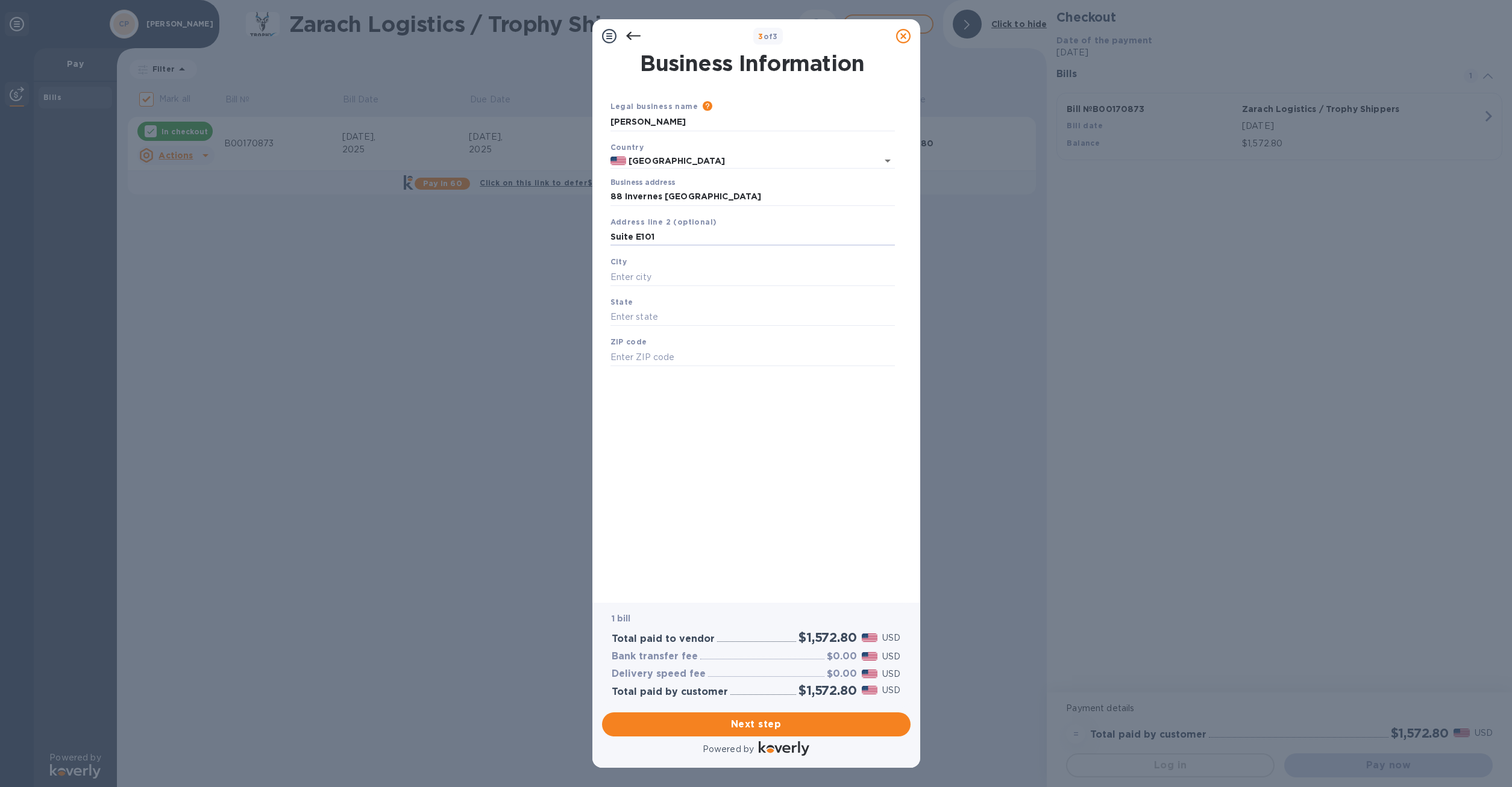
type input "Suite E101"
type input "[GEOGRAPHIC_DATA]"
type input "CO"
type input "80112"
click at [746, 717] on span "Next step" at bounding box center [756, 725] width 289 height 15
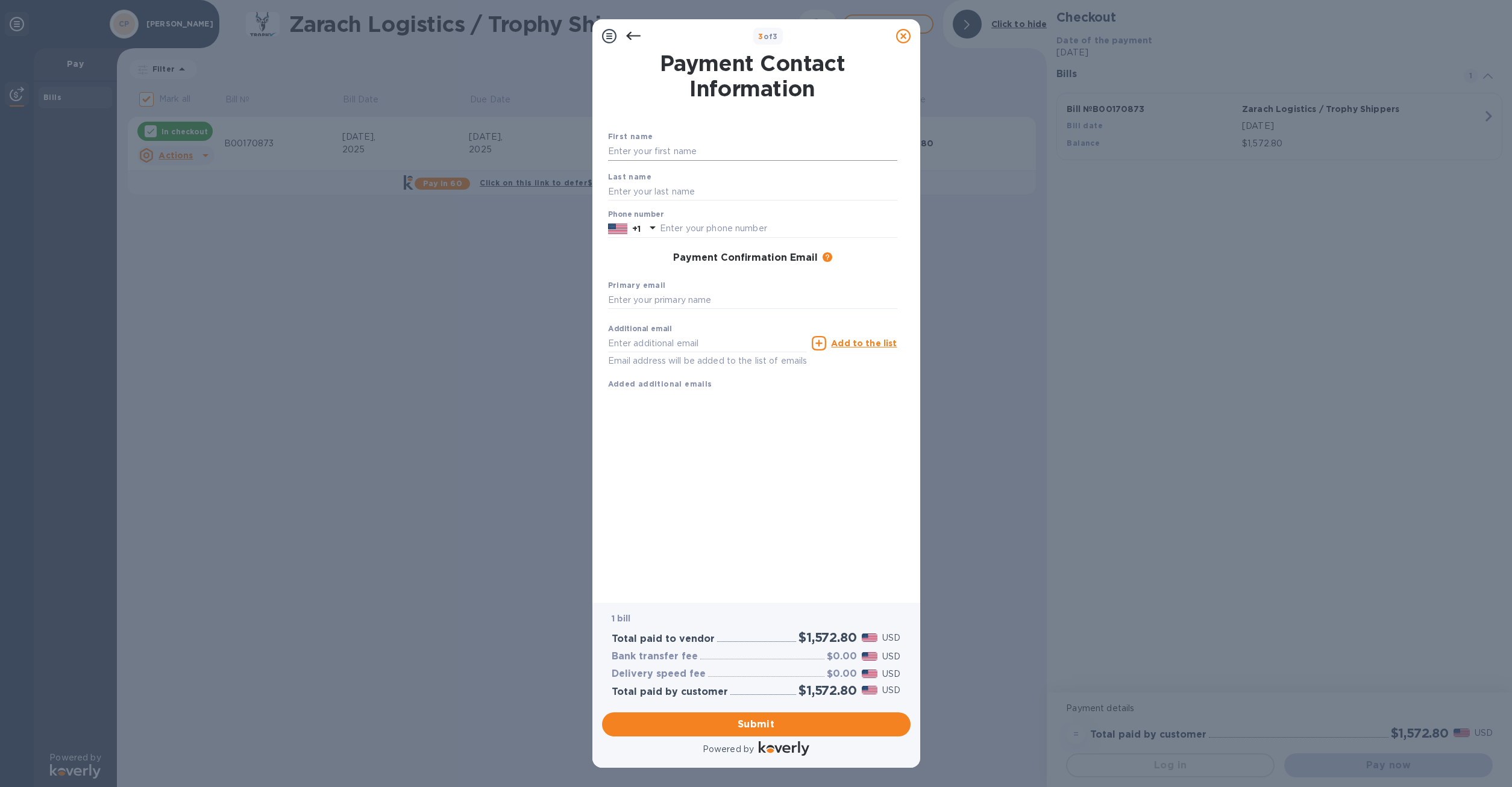
click at [646, 144] on input "text" at bounding box center [752, 152] width 289 height 18
type input "[PERSON_NAME]"
type input "7202066931"
click at [674, 305] on input "text" at bounding box center [752, 300] width 289 height 18
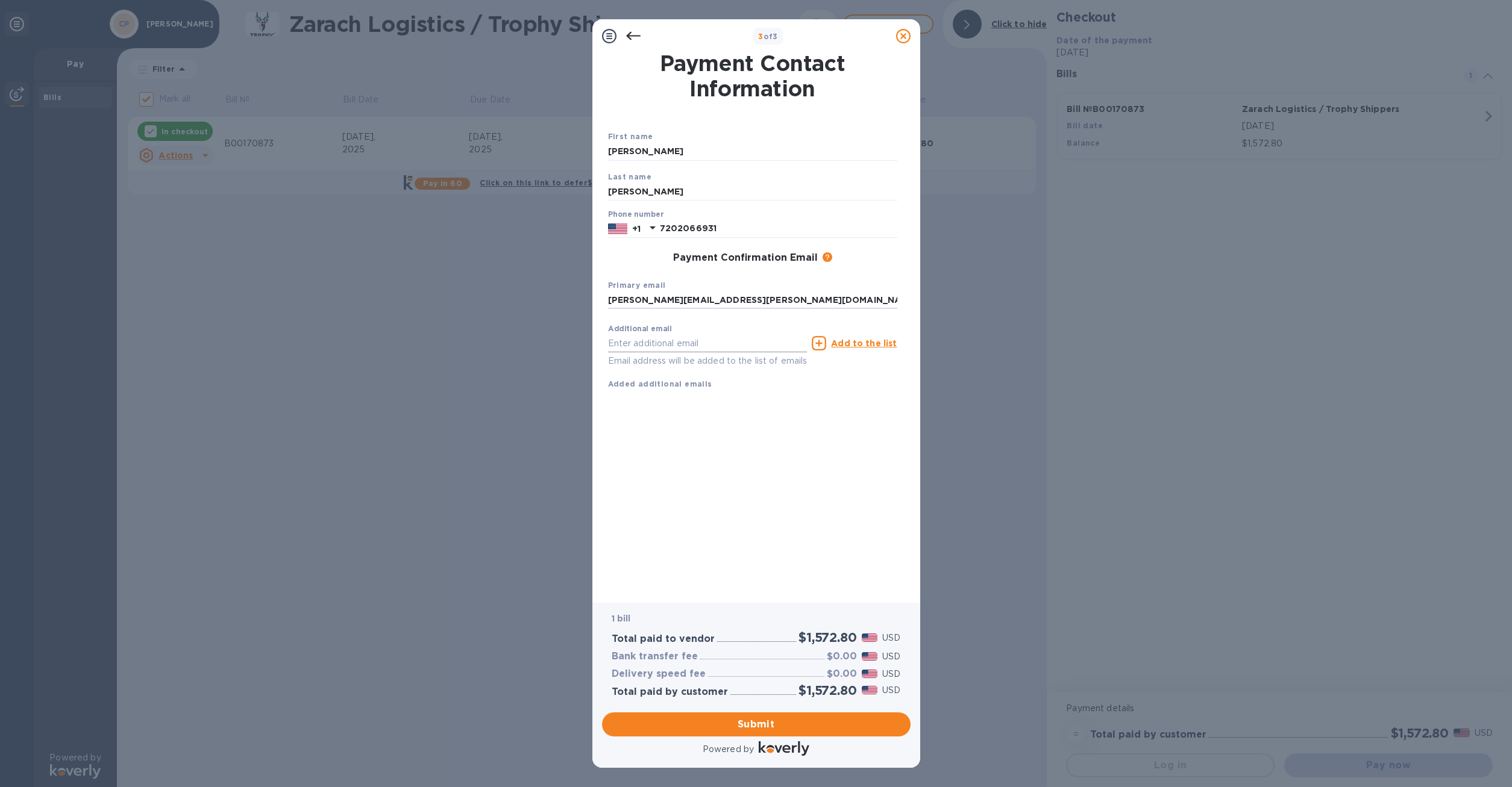
type input "[PERSON_NAME][EMAIL_ADDRESS][PERSON_NAME][DOMAIN_NAME]"
click at [677, 345] on input "text" at bounding box center [707, 343] width 199 height 18
click at [758, 725] on span "Submit" at bounding box center [756, 725] width 289 height 15
checkbox input "false"
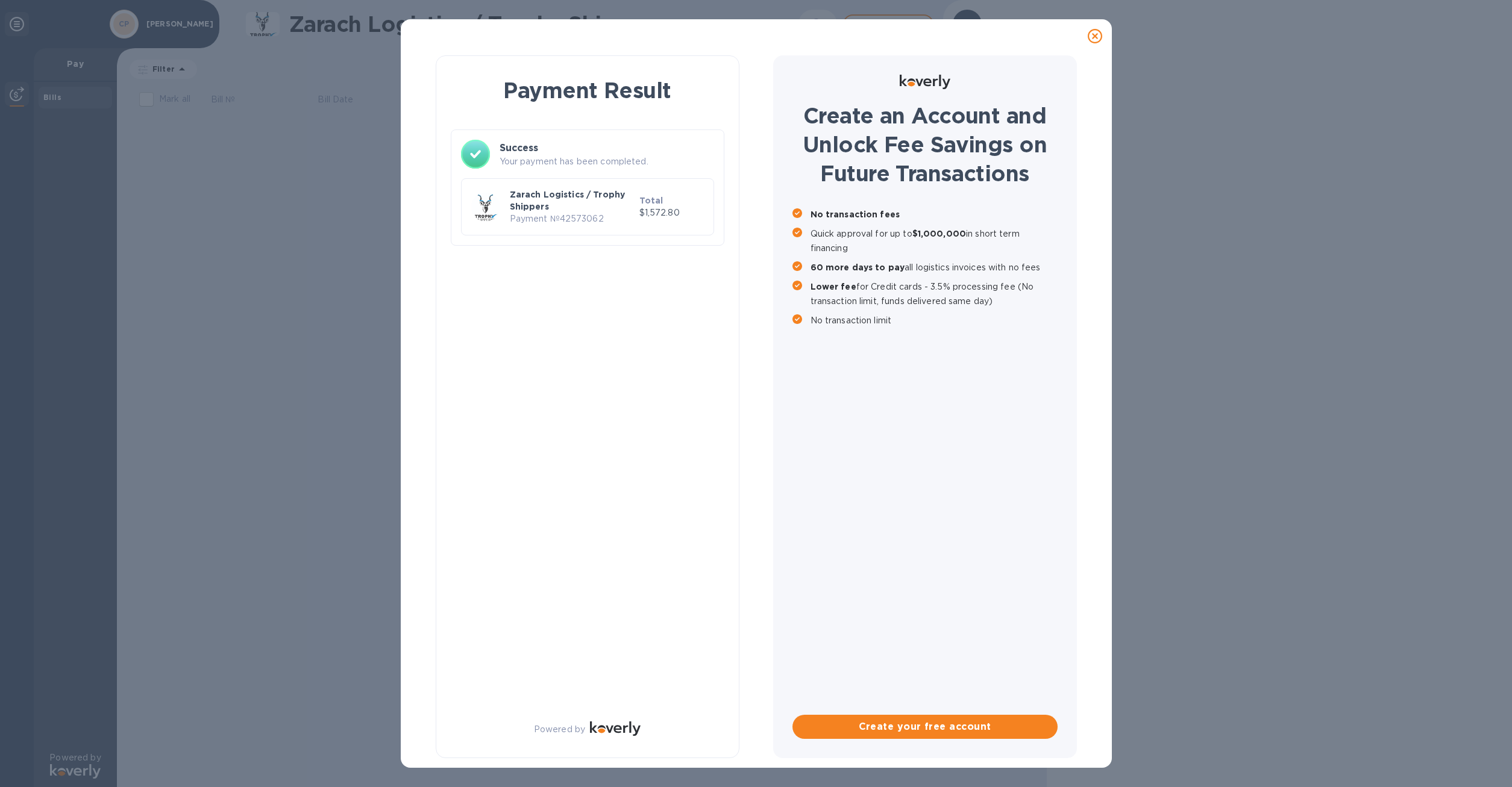
click at [1222, 505] on div "Payment Result Success Your payment has been completed. Zarach Logistics / Trop…" at bounding box center [756, 394] width 1512 height 787
click at [1098, 36] on icon at bounding box center [1095, 36] width 15 height 15
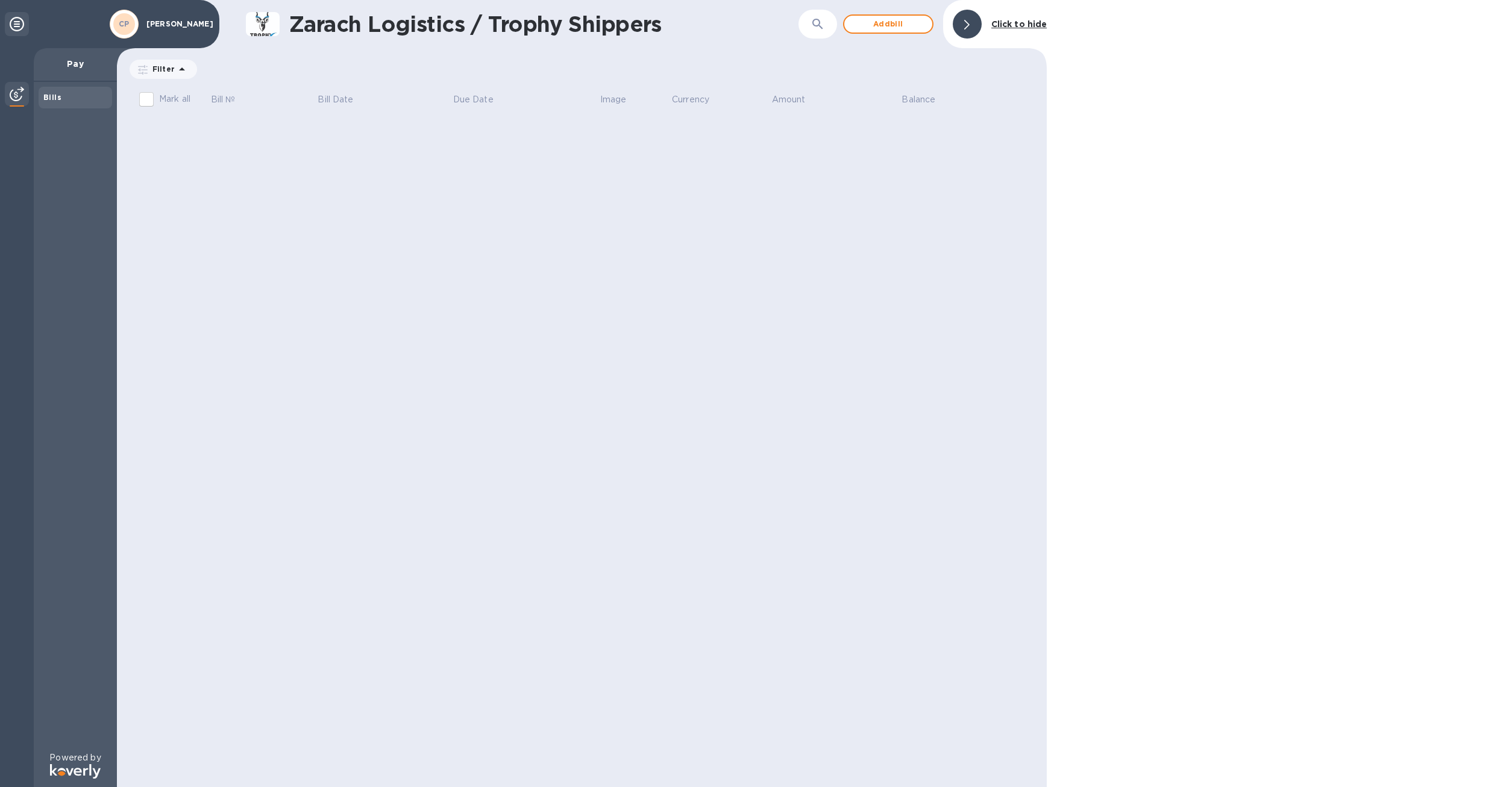
click at [623, 359] on div "Zarach Logistics / Trophy Shippers ​ Add [PERSON_NAME] to hide Filter Amount Ma…" at bounding box center [582, 394] width 929 height 787
click at [50, 102] on b "Bills" at bounding box center [53, 97] width 18 height 9
